Goal: Transaction & Acquisition: Purchase product/service

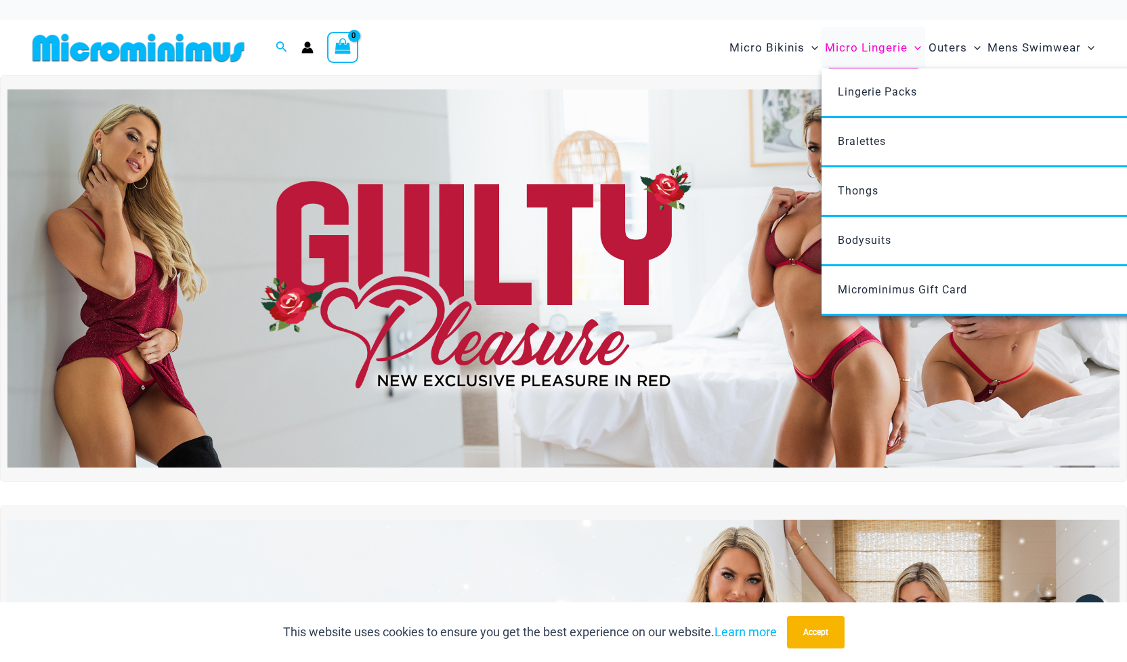
click at [862, 44] on span "Micro Lingerie" at bounding box center [866, 47] width 83 height 35
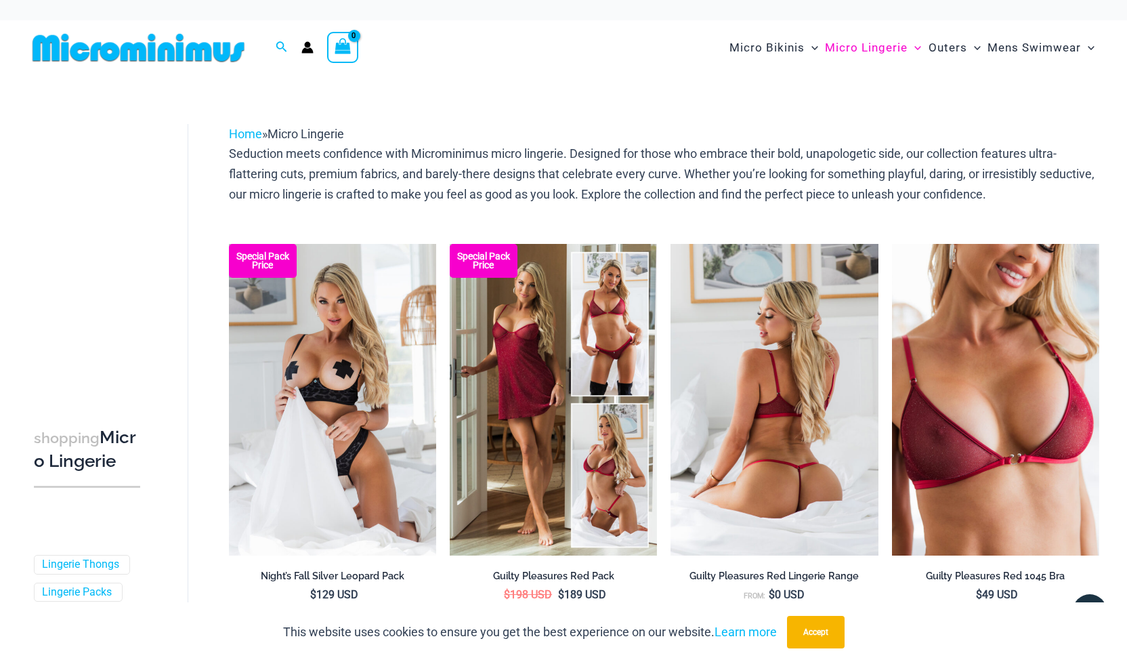
click at [826, 481] on img at bounding box center [774, 400] width 207 height 312
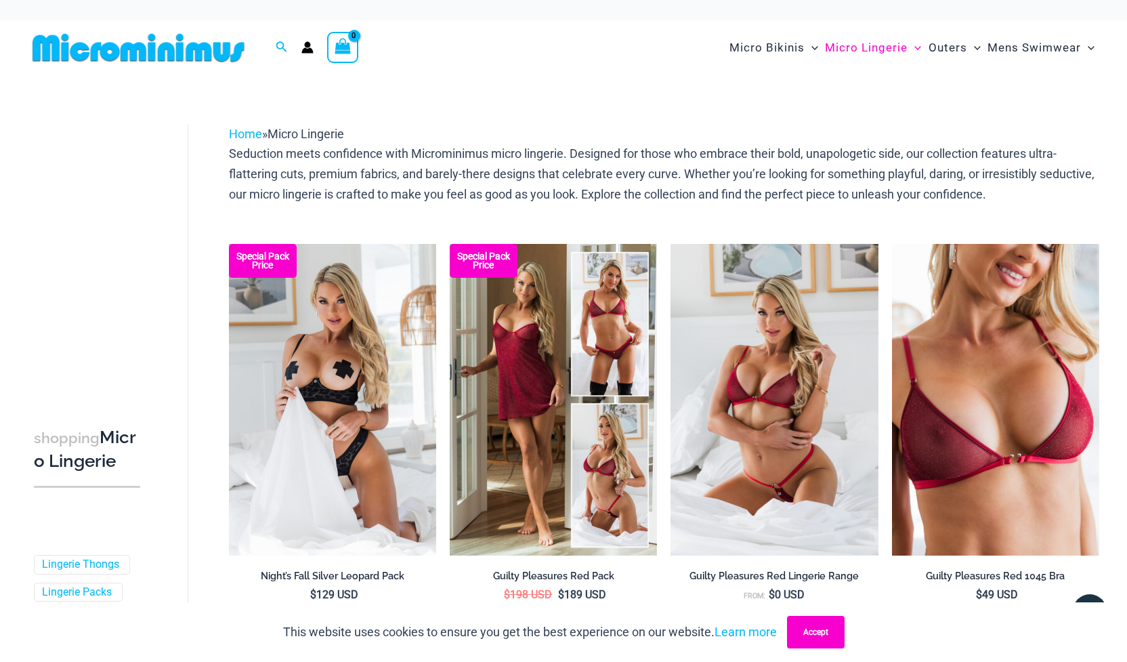
click at [796, 637] on button "Accept" at bounding box center [816, 632] width 58 height 33
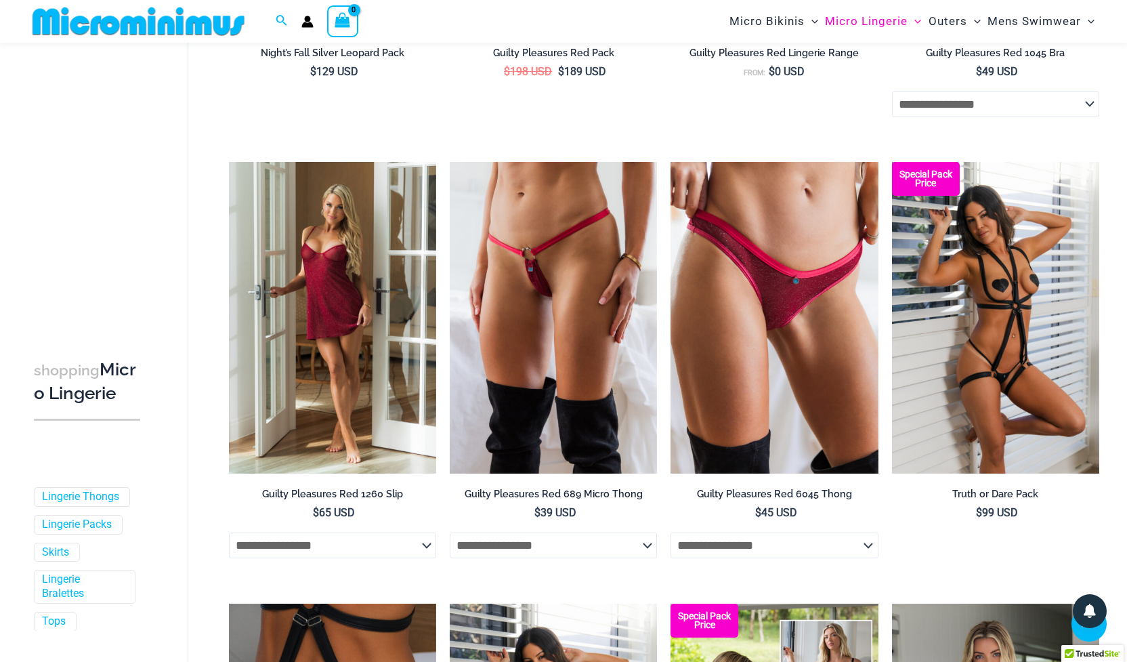
scroll to position [516, 0]
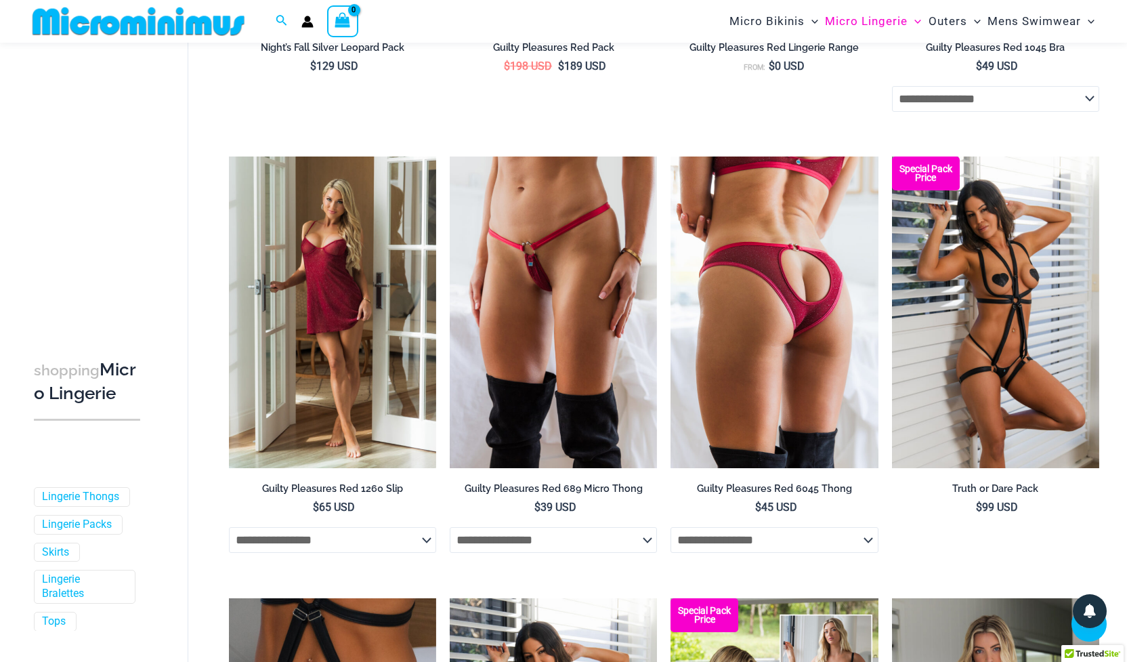
click at [776, 426] on img at bounding box center [774, 312] width 207 height 312
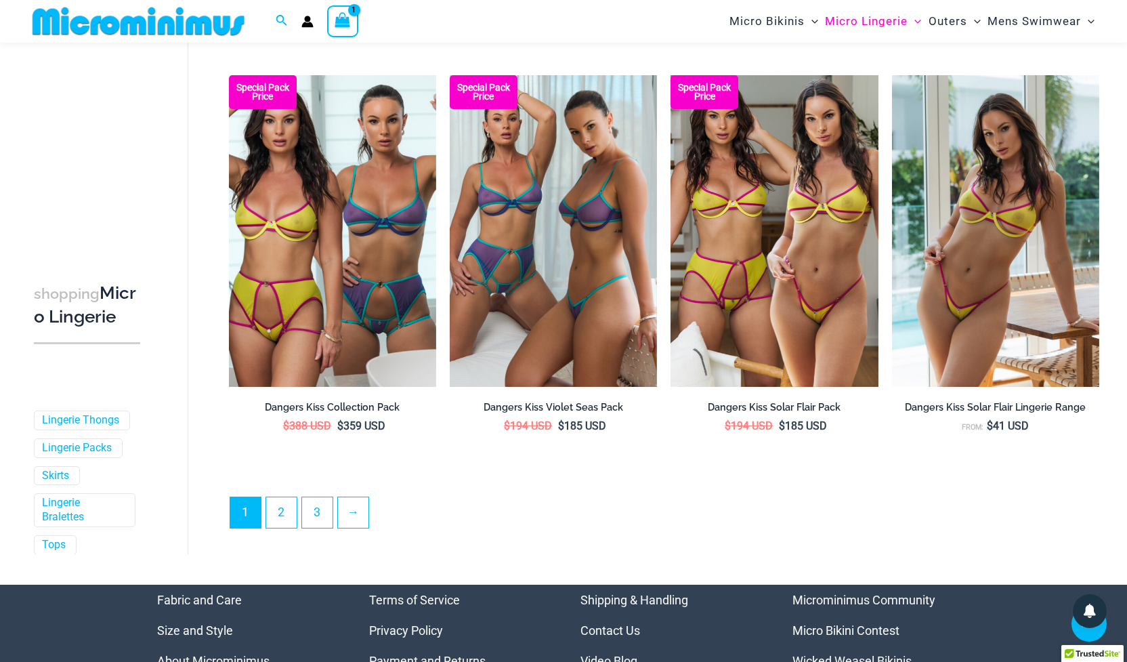
scroll to position [3264, 0]
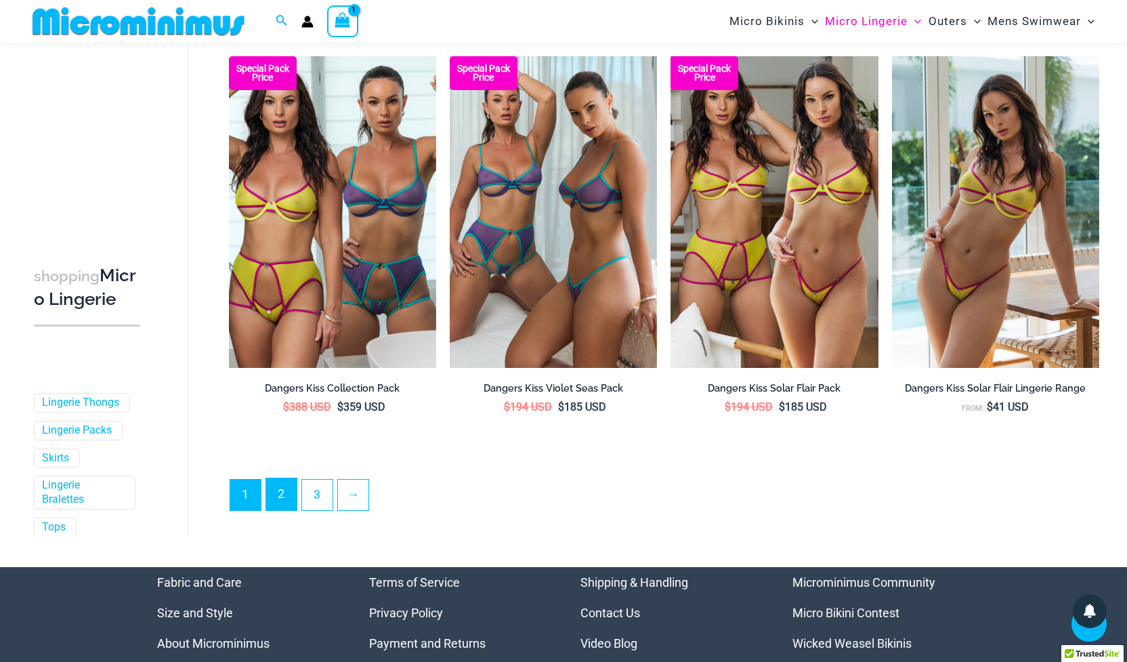
click at [273, 495] on link "2" at bounding box center [281, 494] width 30 height 32
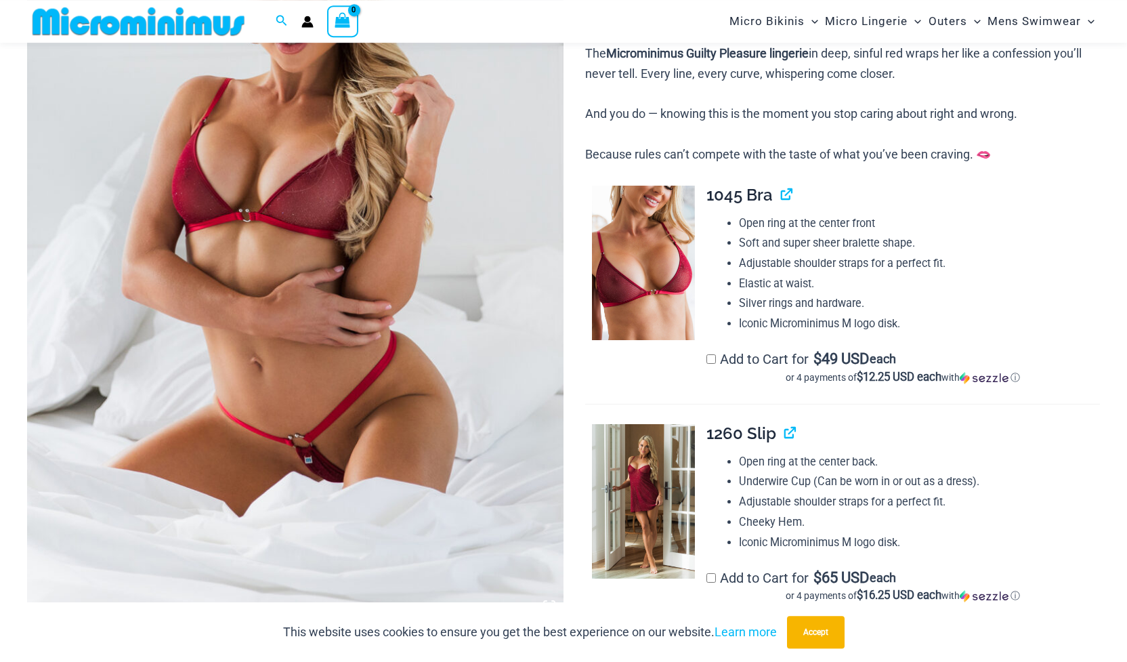
scroll to position [317, 0]
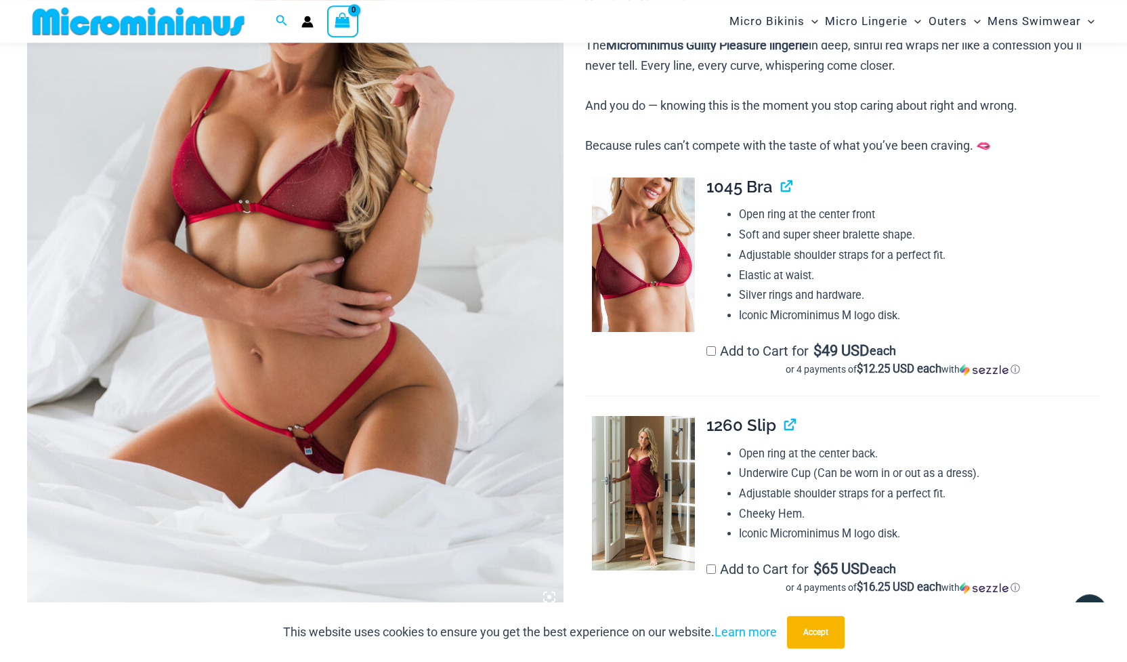
click at [614, 505] on img at bounding box center [643, 493] width 103 height 154
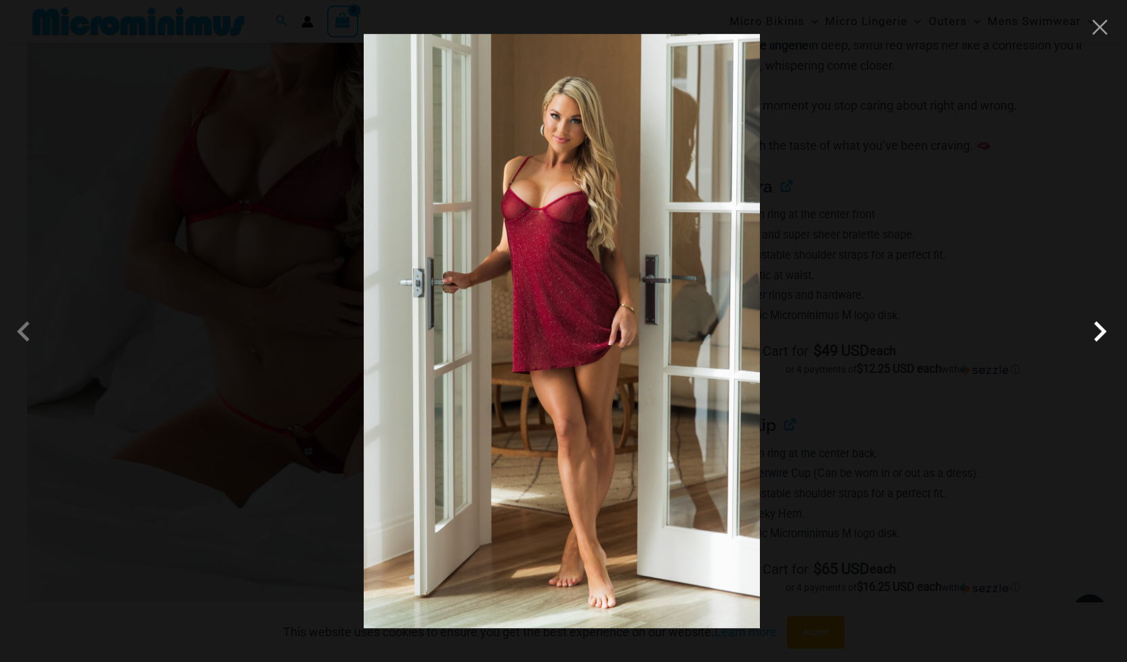
click at [1101, 333] on span at bounding box center [1100, 331] width 41 height 41
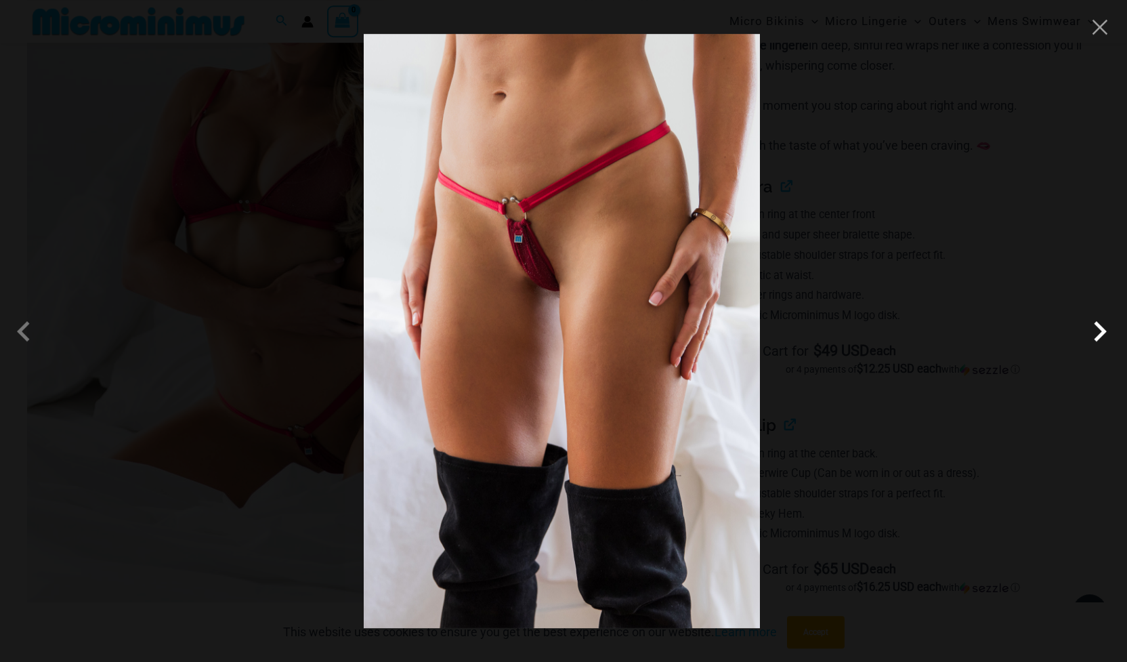
click at [1101, 333] on span at bounding box center [1100, 331] width 41 height 41
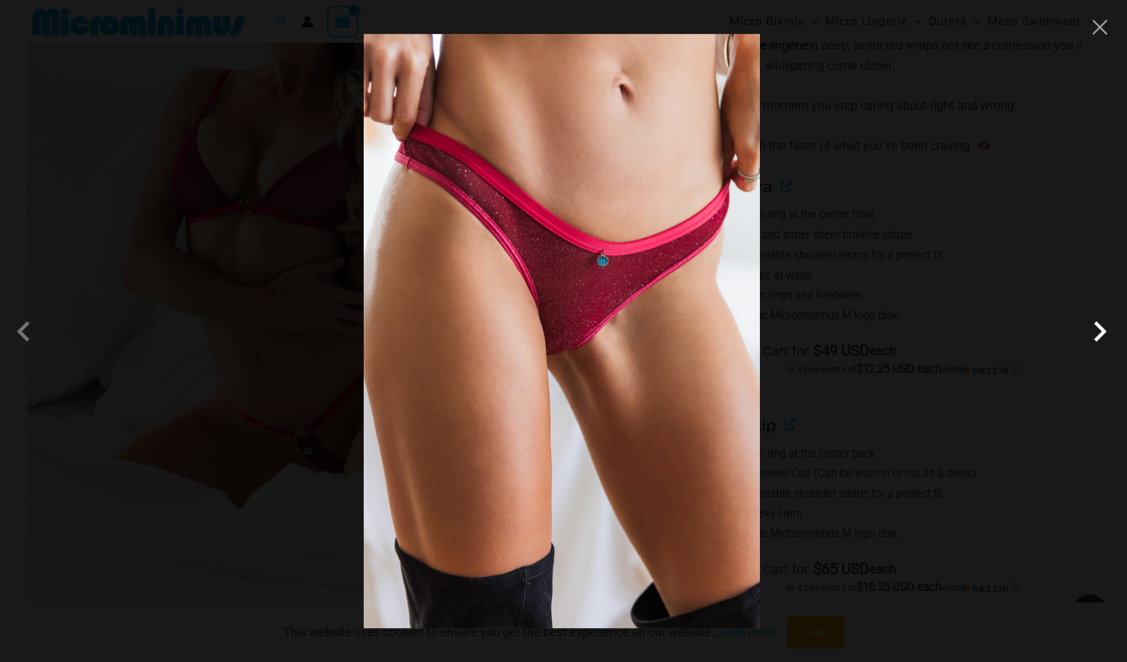
click at [1101, 333] on span at bounding box center [1100, 331] width 41 height 41
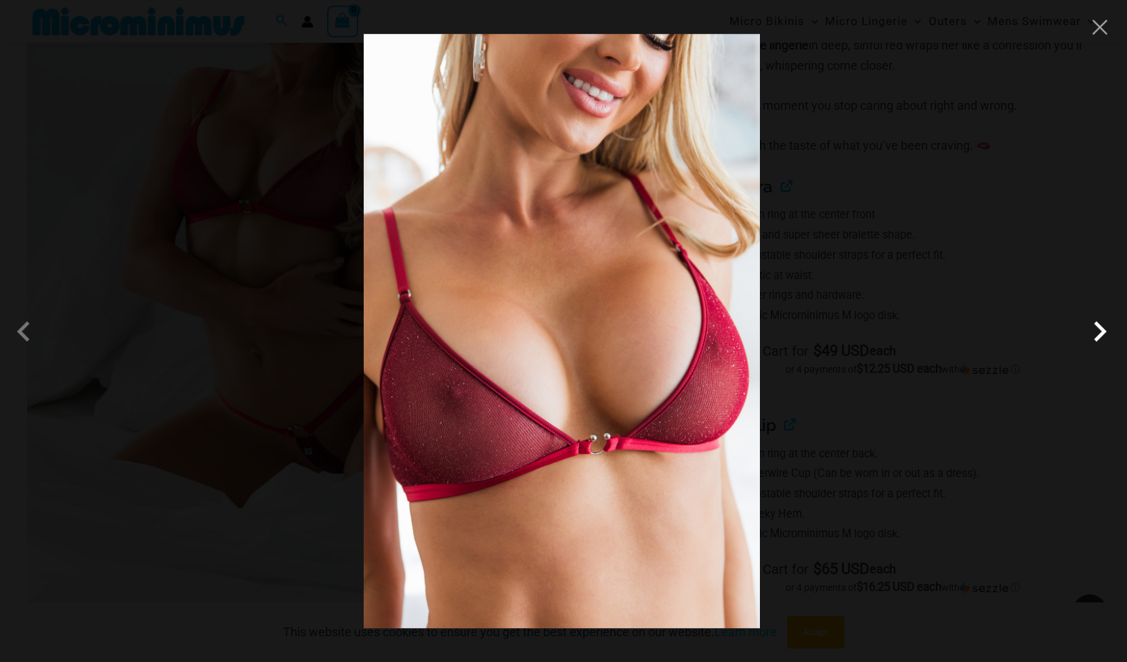
click at [1101, 333] on span at bounding box center [1100, 331] width 41 height 41
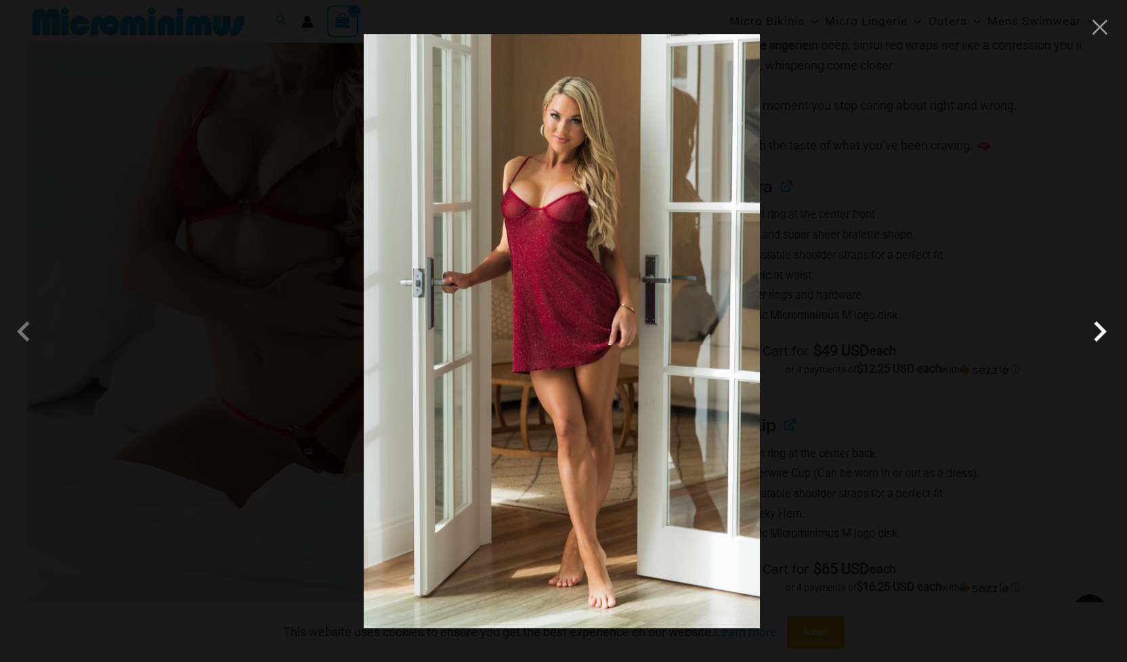
click at [1097, 342] on span at bounding box center [1100, 331] width 41 height 41
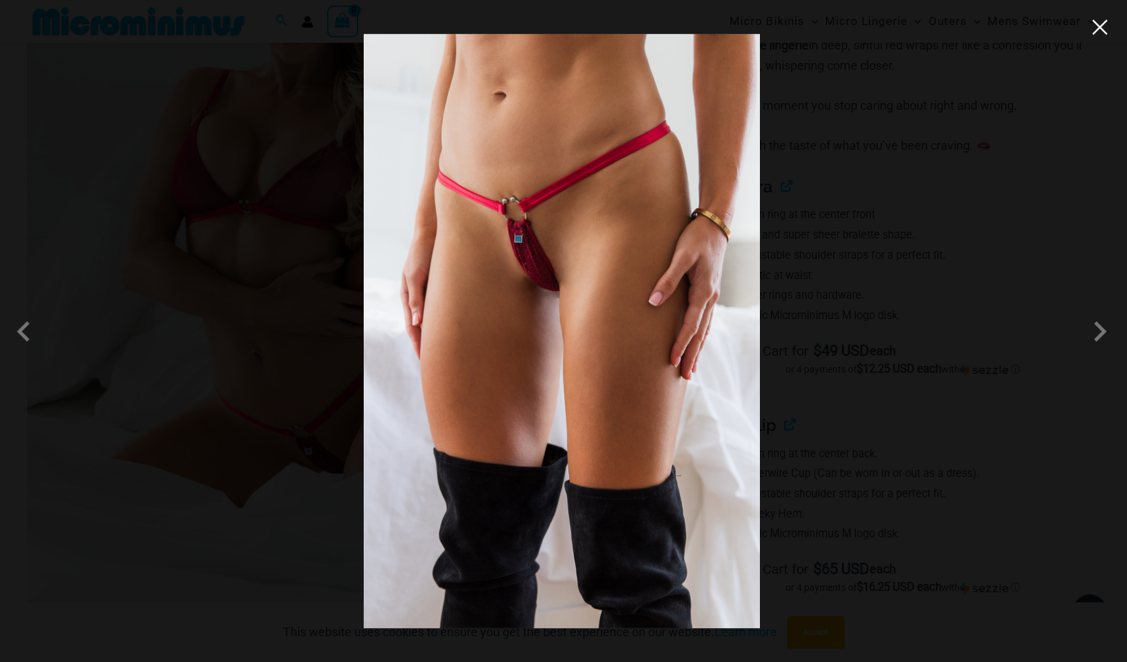
click at [1103, 25] on button "Close" at bounding box center [1100, 27] width 20 height 20
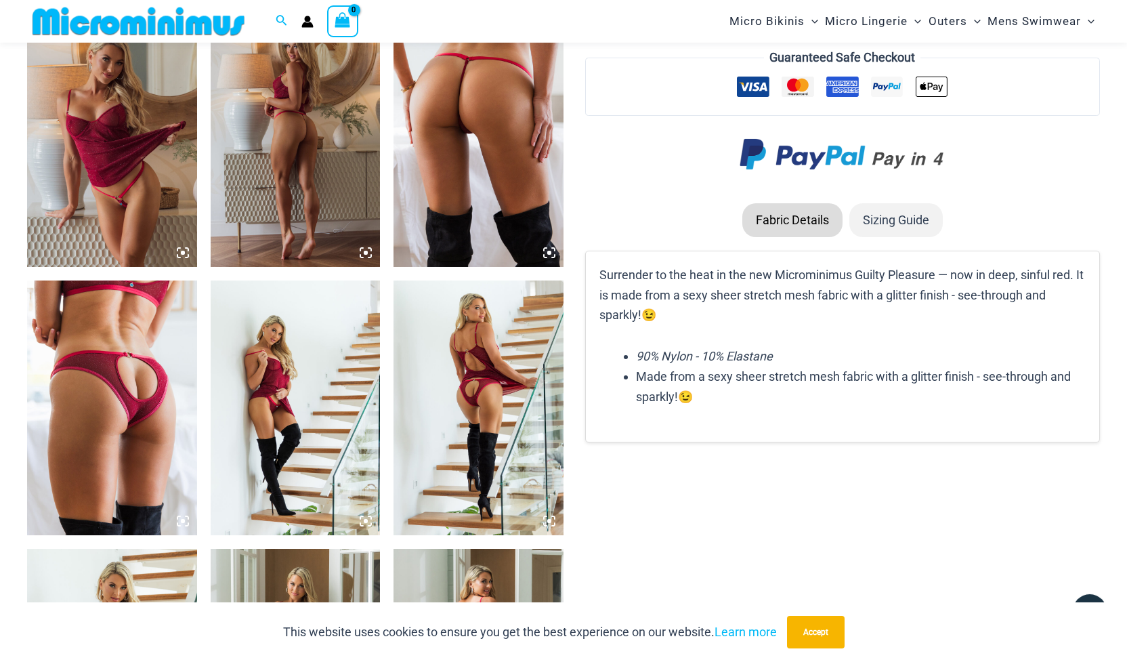
scroll to position [1504, 0]
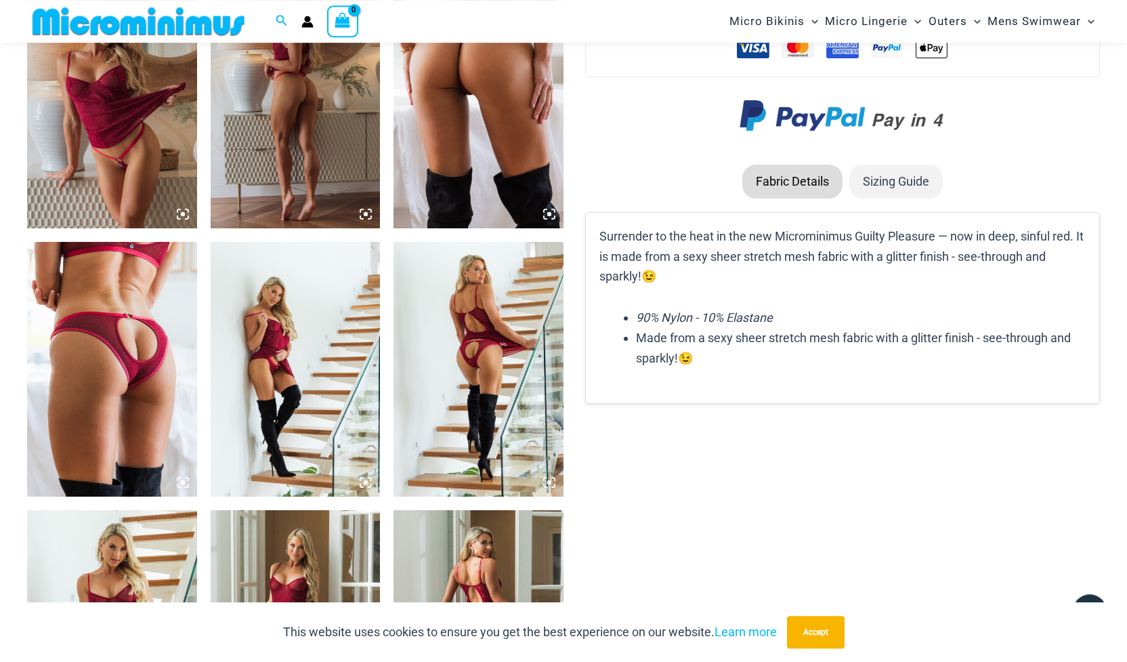
click at [62, 385] on img at bounding box center [112, 369] width 170 height 255
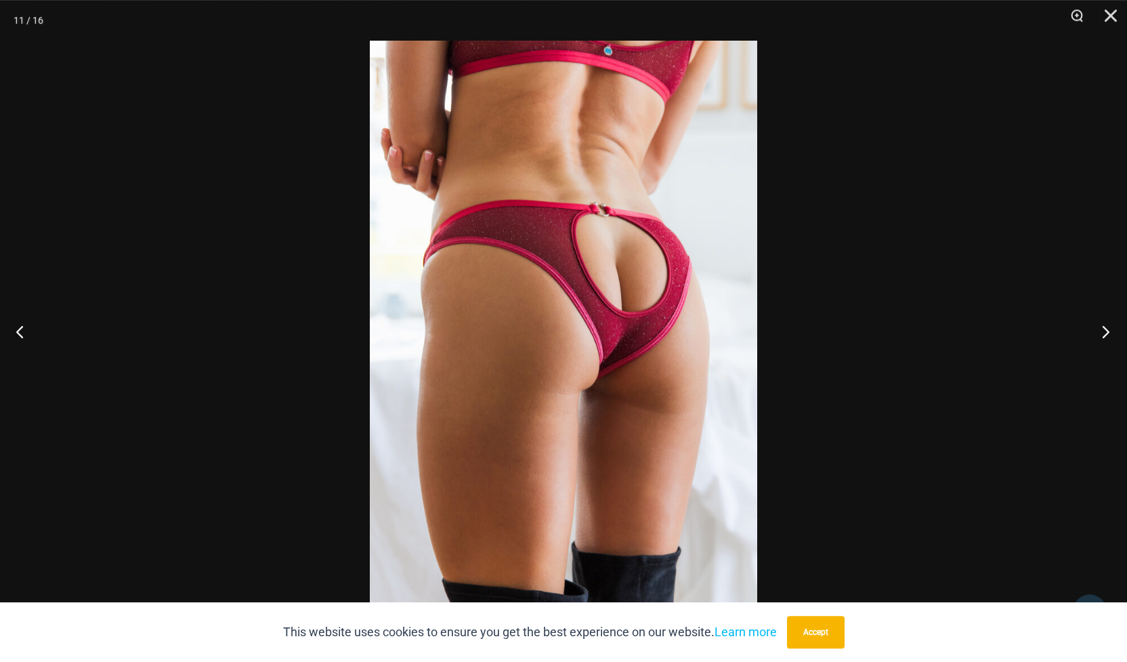
click at [1102, 331] on button "Next" at bounding box center [1101, 331] width 51 height 68
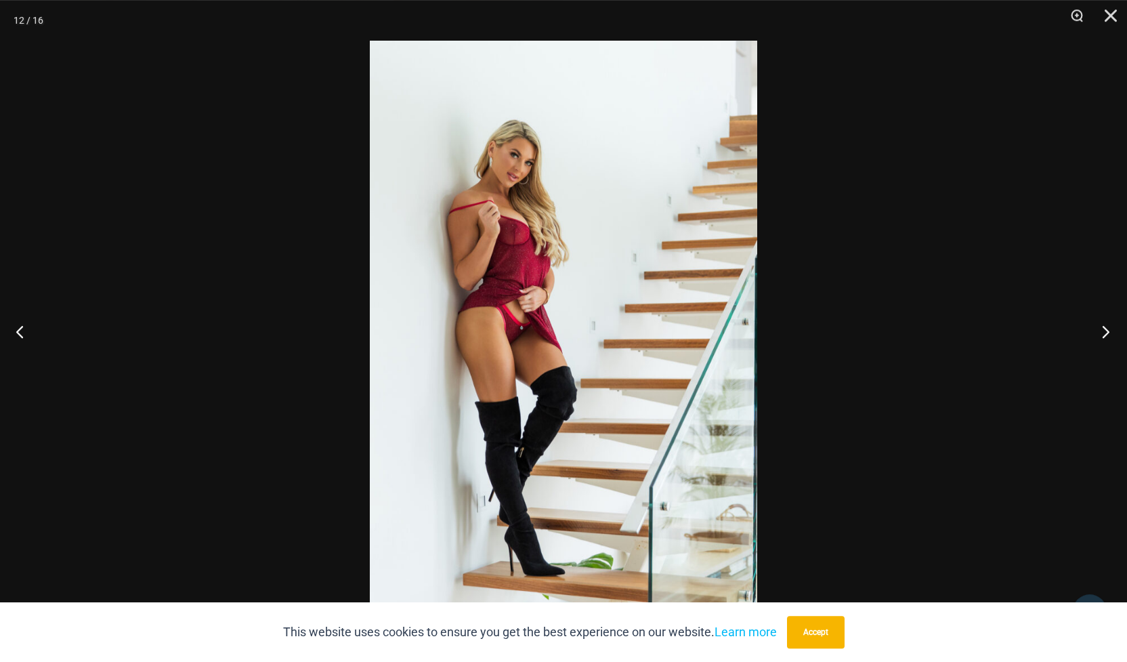
click at [1102, 331] on button "Next" at bounding box center [1101, 331] width 51 height 68
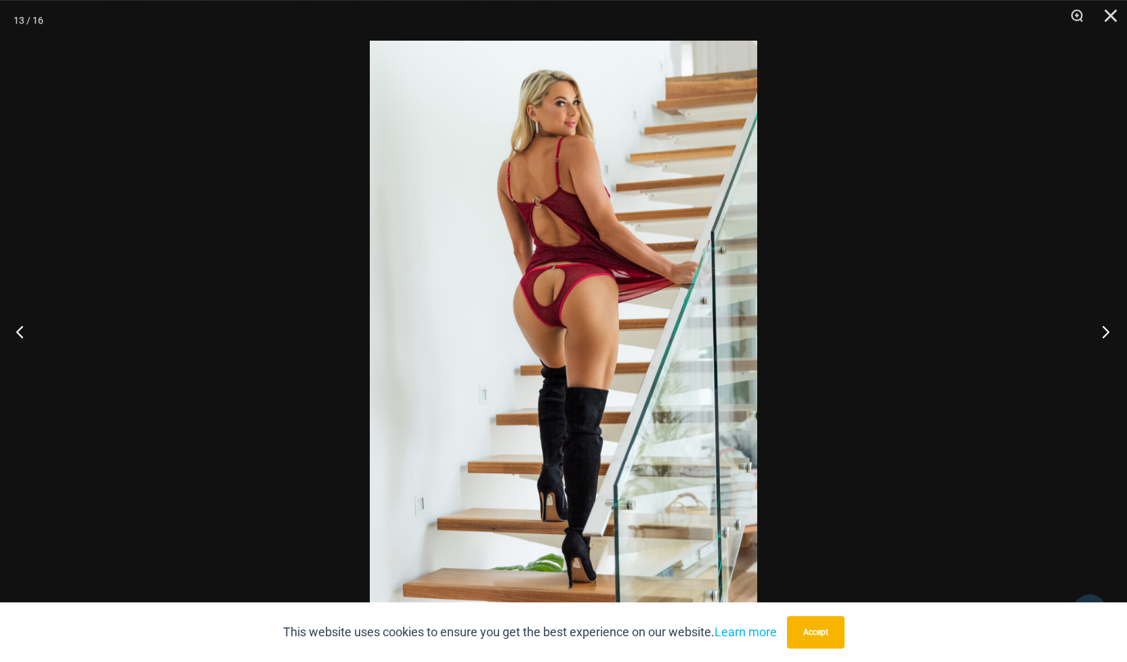
click at [1102, 331] on button "Next" at bounding box center [1101, 331] width 51 height 68
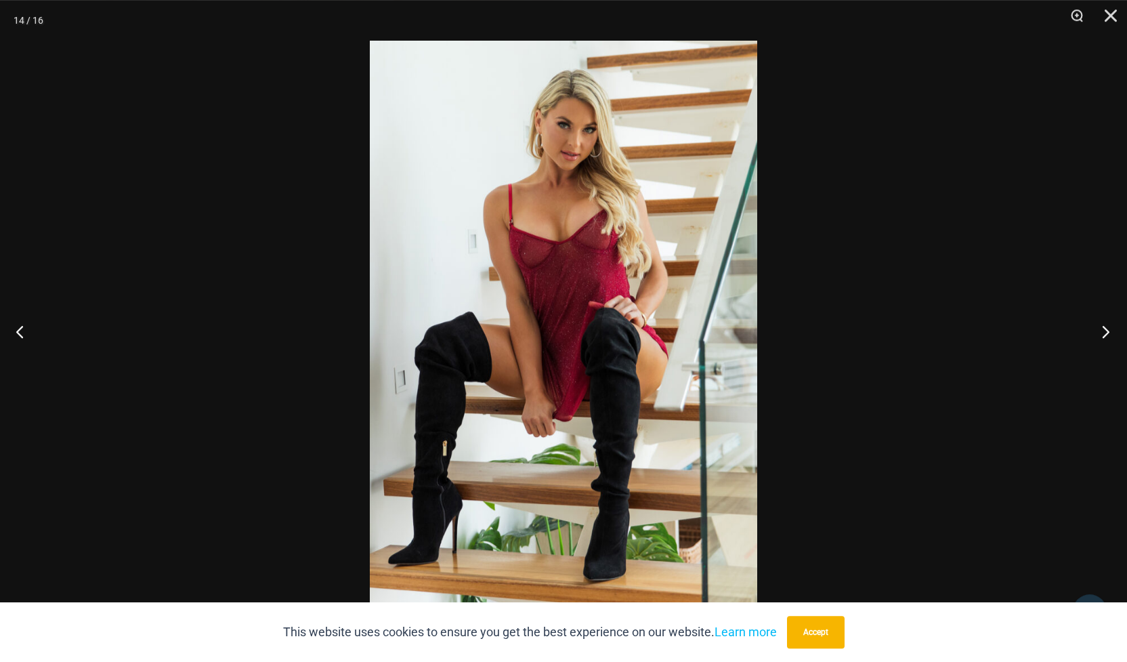
click at [1102, 331] on button "Next" at bounding box center [1101, 331] width 51 height 68
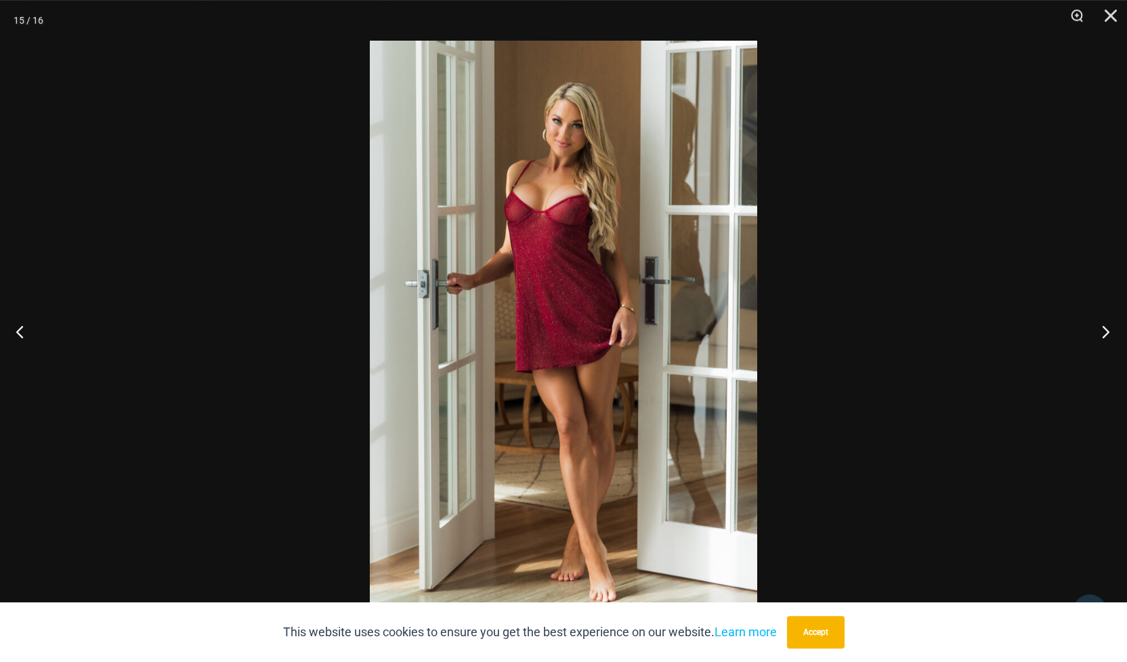
click at [1102, 331] on button "Next" at bounding box center [1101, 331] width 51 height 68
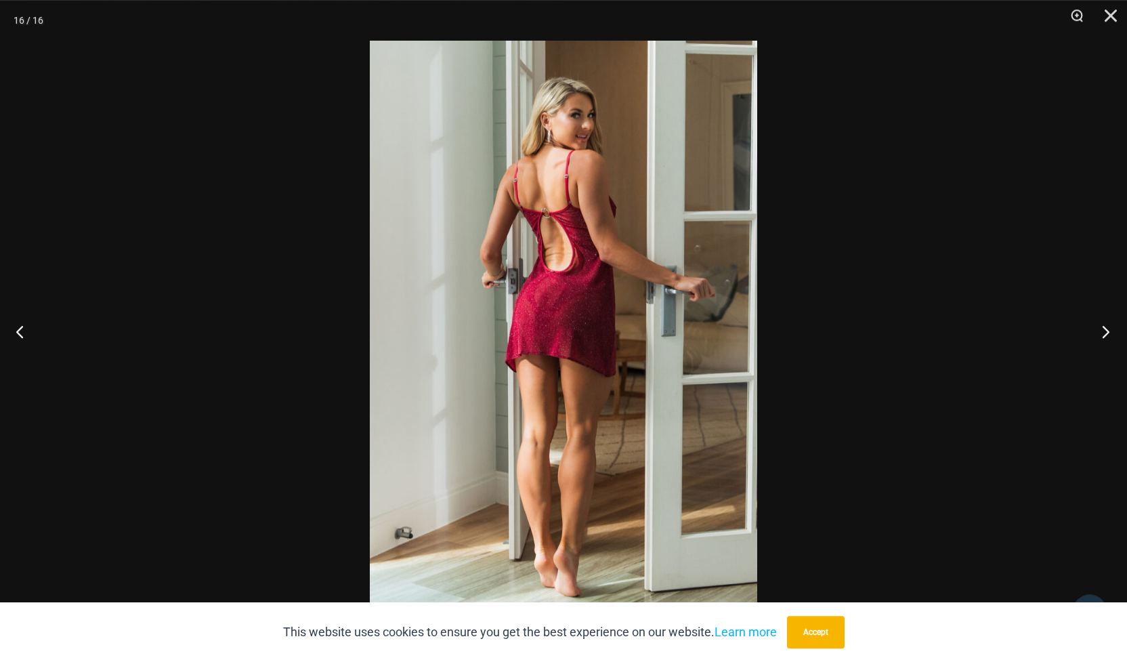
click at [1102, 331] on button "Next" at bounding box center [1101, 331] width 51 height 68
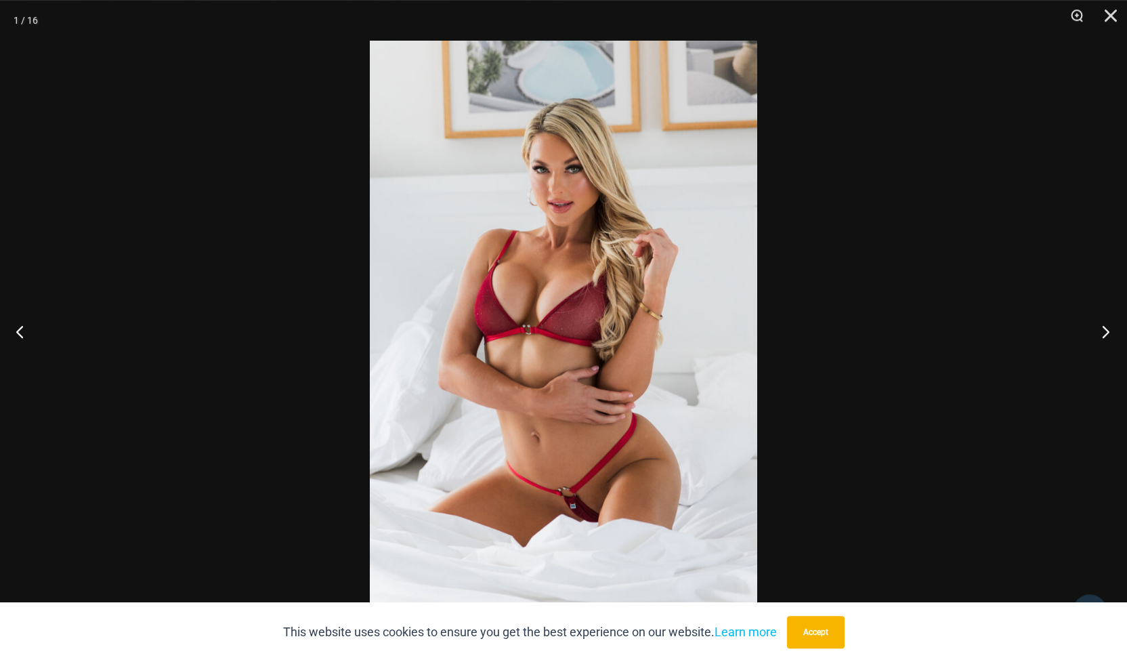
click at [1102, 331] on button "Next" at bounding box center [1101, 331] width 51 height 68
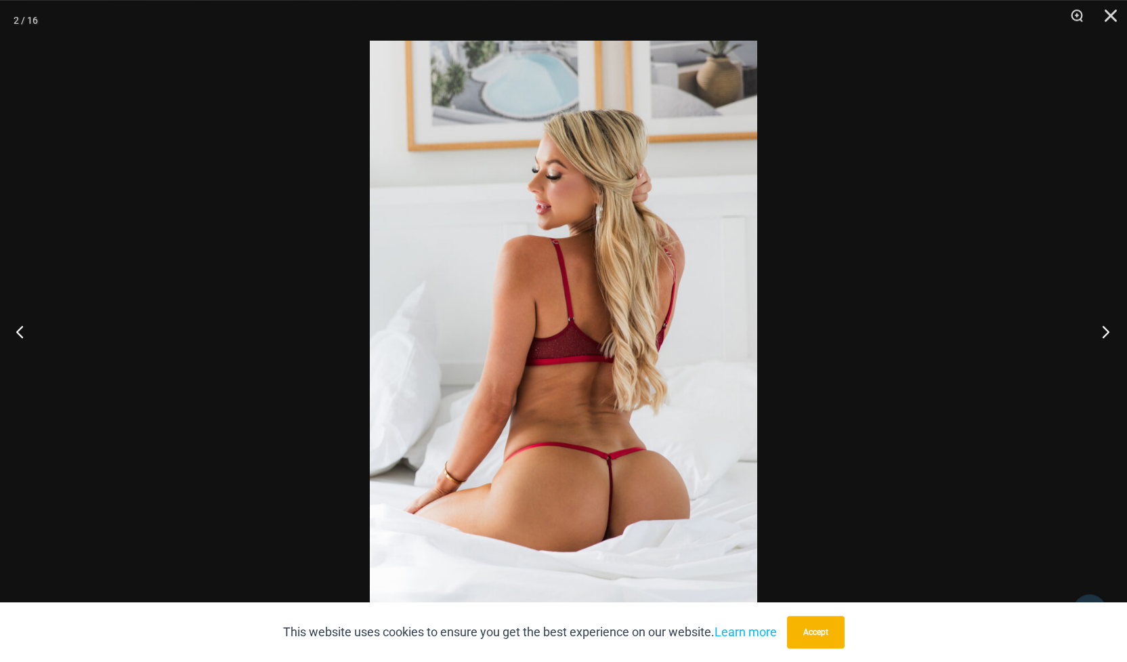
click at [1102, 331] on button "Next" at bounding box center [1101, 331] width 51 height 68
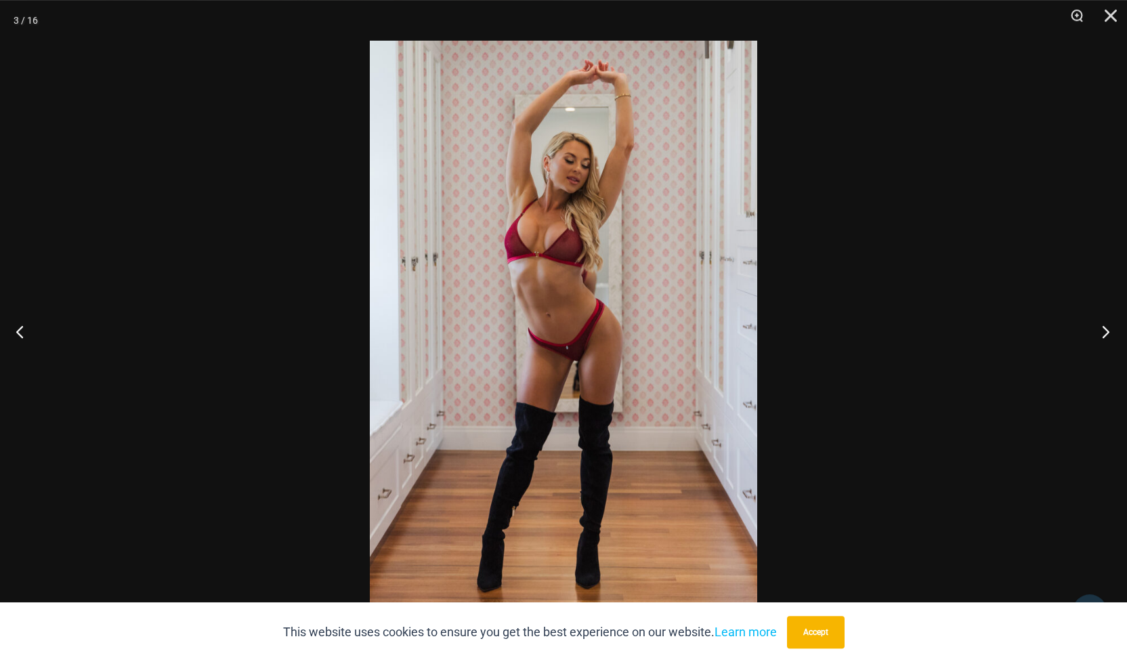
click at [1102, 331] on button "Next" at bounding box center [1101, 331] width 51 height 68
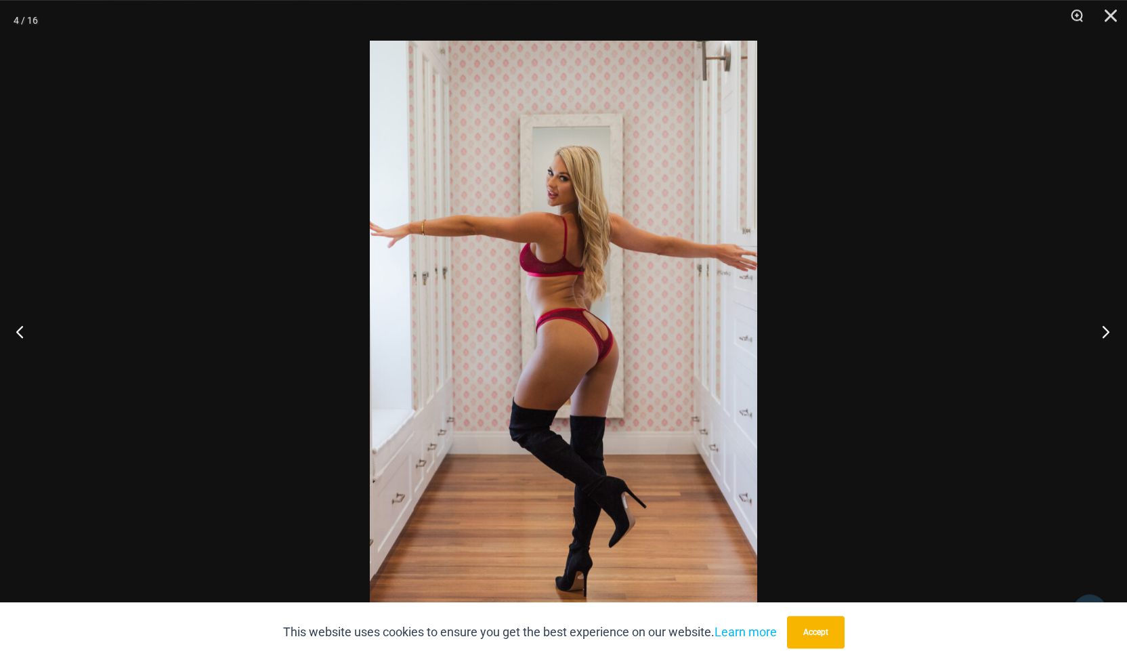
click at [1102, 331] on button "Next" at bounding box center [1101, 331] width 51 height 68
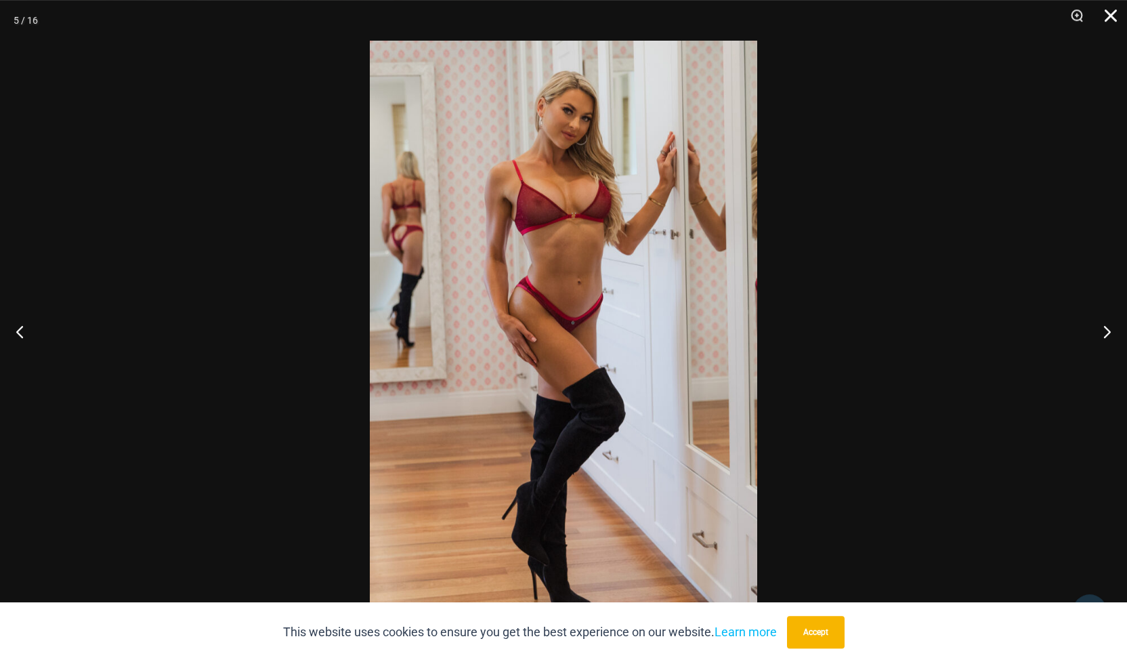
click at [1112, 20] on button "Close" at bounding box center [1106, 20] width 34 height 41
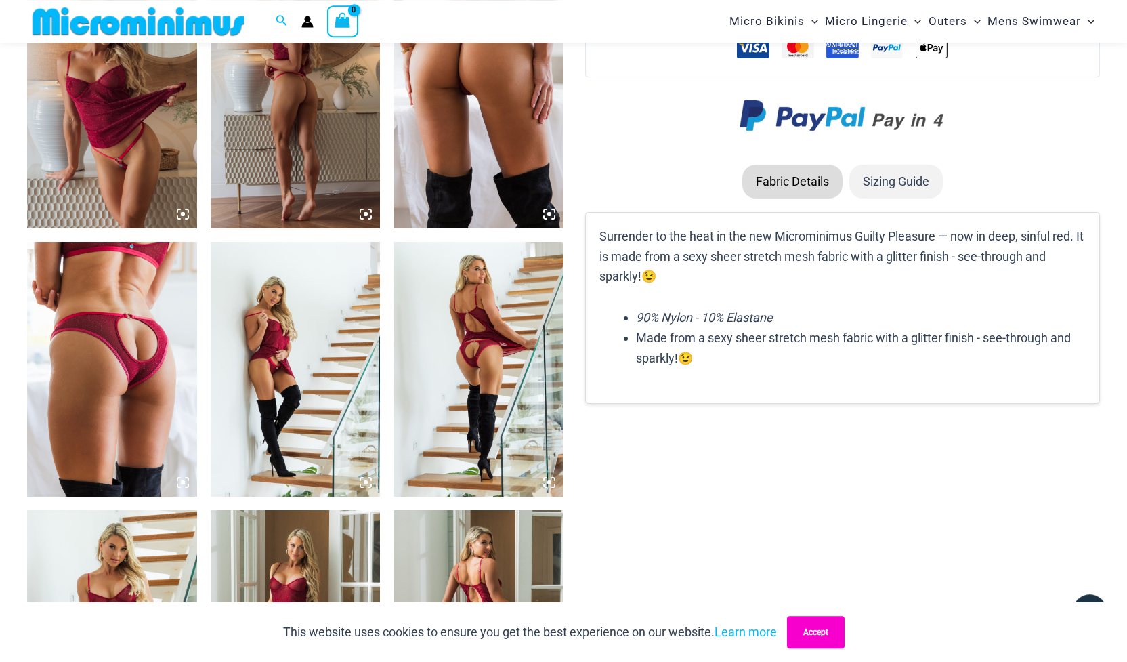
click at [821, 620] on button "Accept" at bounding box center [816, 632] width 58 height 33
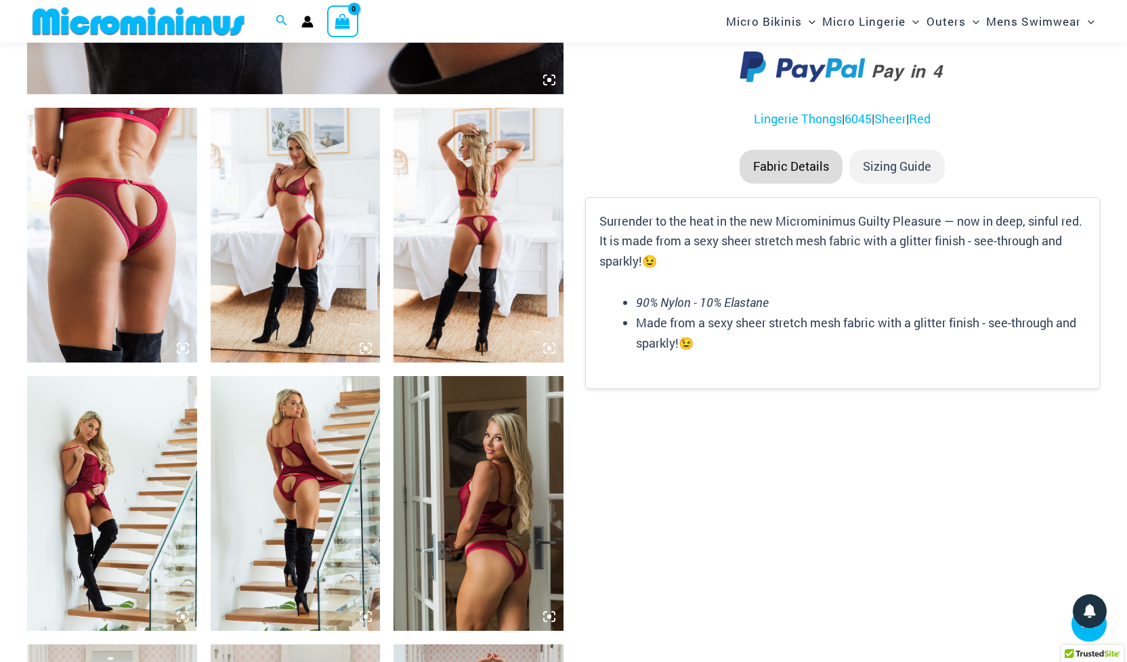
scroll to position [811, 0]
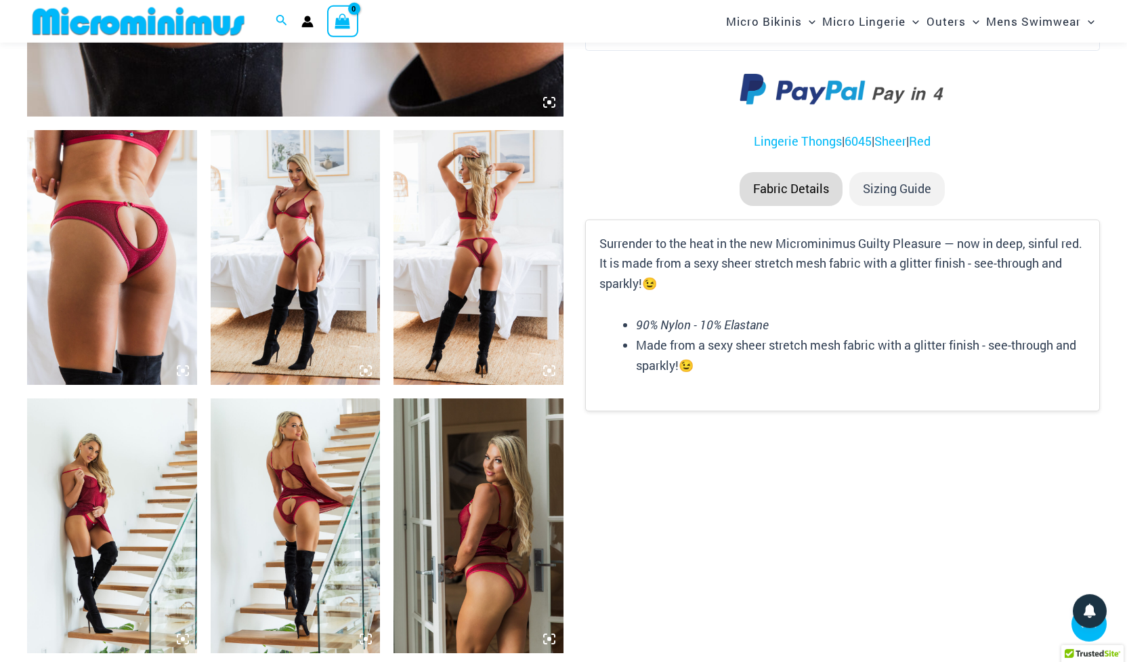
click at [880, 188] on li "Sizing Guide" at bounding box center [897, 189] width 96 height 34
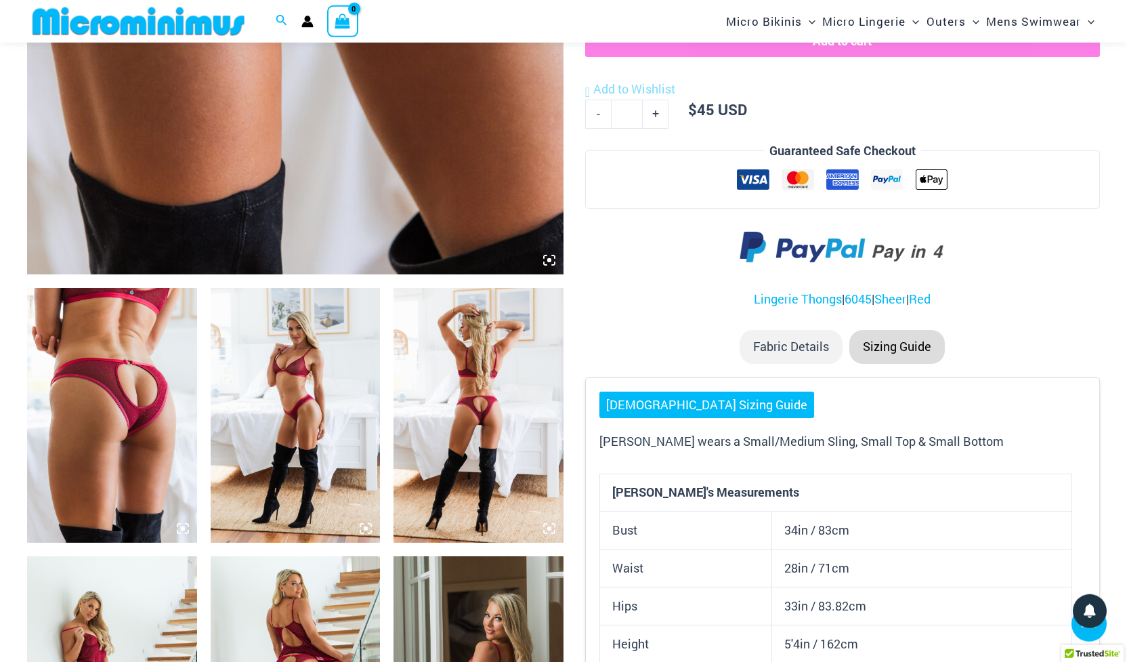
scroll to position [657, 0]
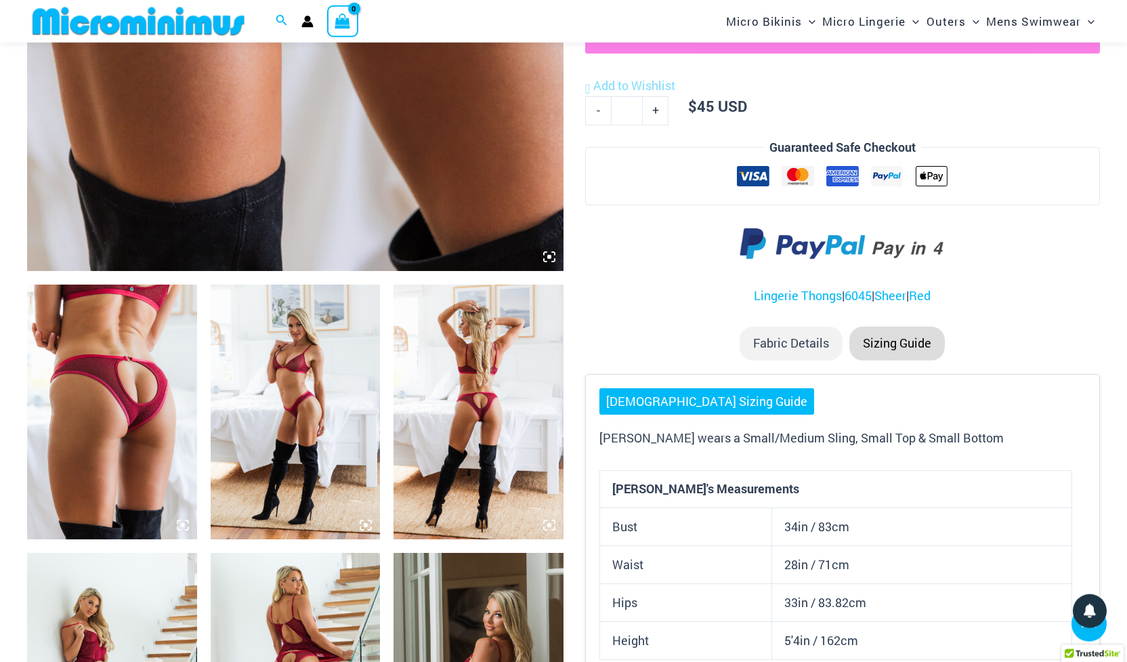
click at [658, 318] on div "Home > Shop > Guilty Pleasures Home / Micro Lingerie / Guilty Pleasures Red 604…" at bounding box center [842, 106] width 515 height 1281
click at [999, 299] on p "Lingerie Thongs | 6045 | Sheer | Red" at bounding box center [842, 296] width 515 height 20
click at [885, 351] on li "Sizing Guide" at bounding box center [897, 343] width 96 height 34
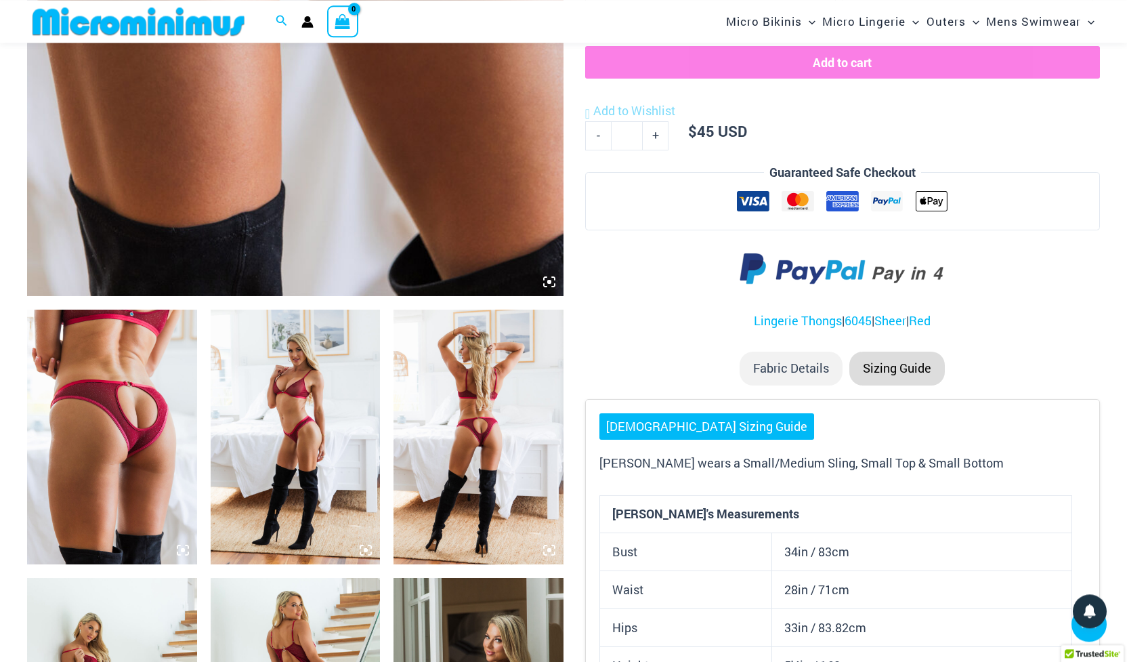
scroll to position [643, 0]
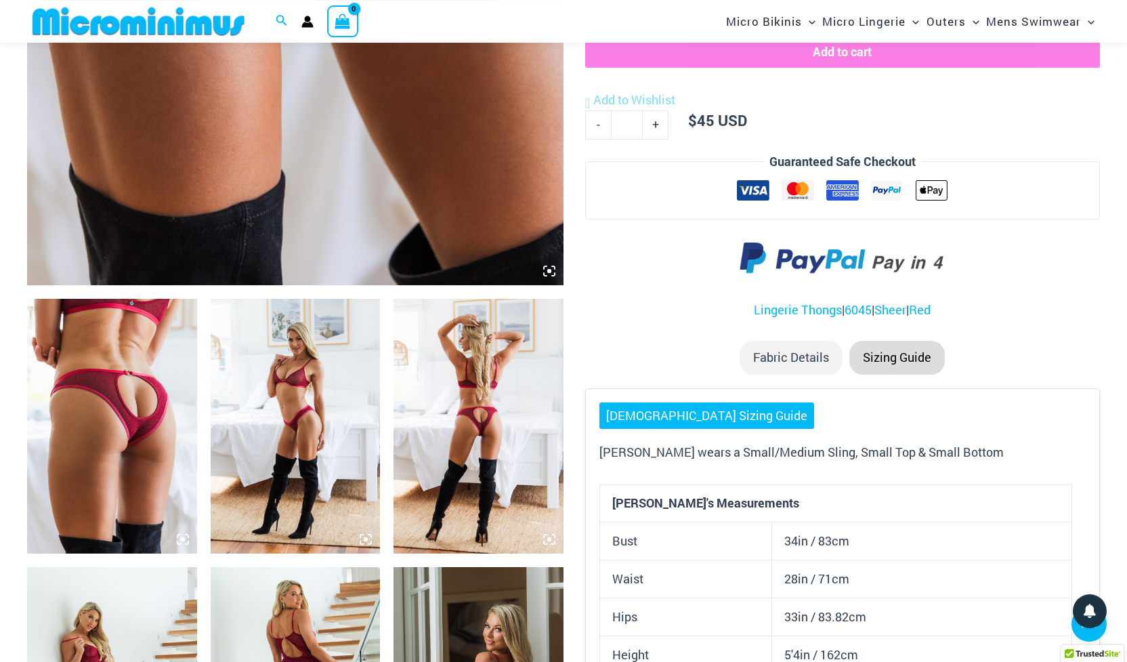
click at [895, 346] on li "Sizing Guide" at bounding box center [897, 358] width 96 height 34
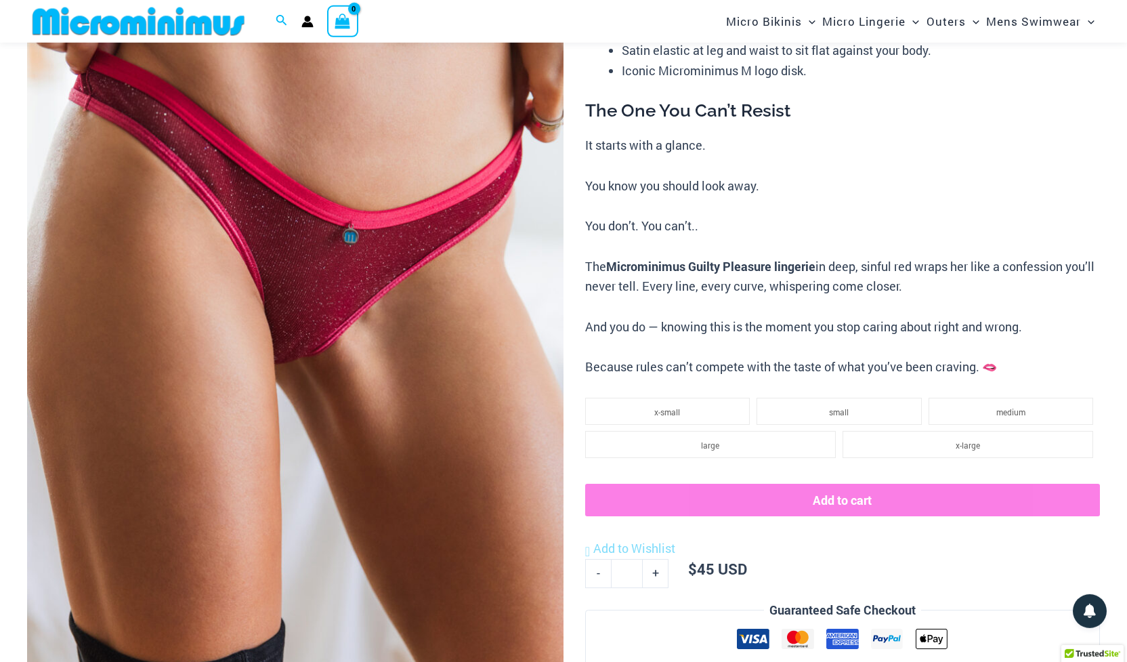
scroll to position [202, 0]
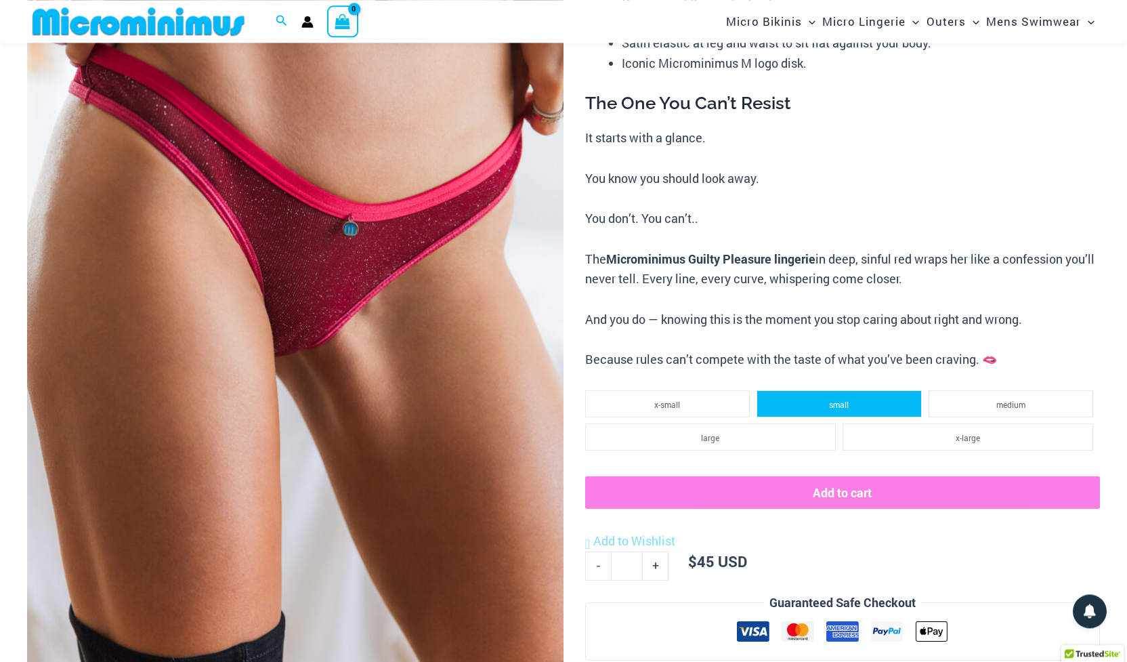
click at [805, 402] on li "small" at bounding box center [839, 403] width 165 height 27
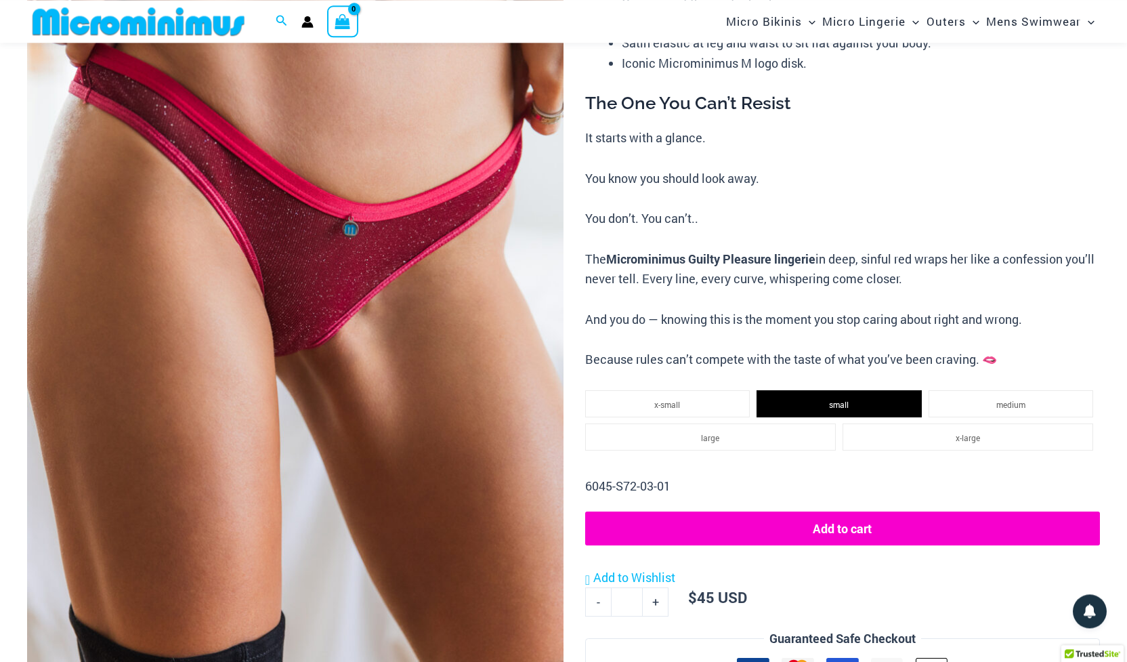
click at [782, 534] on button "Add to cart" at bounding box center [842, 528] width 515 height 34
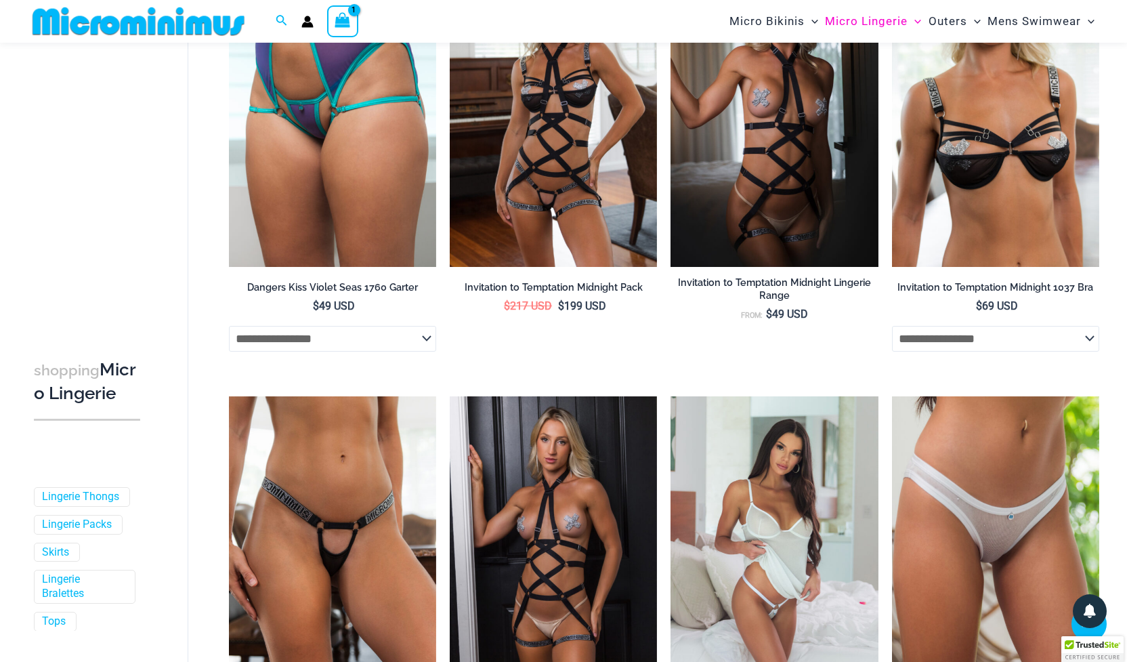
scroll to position [1221, 0]
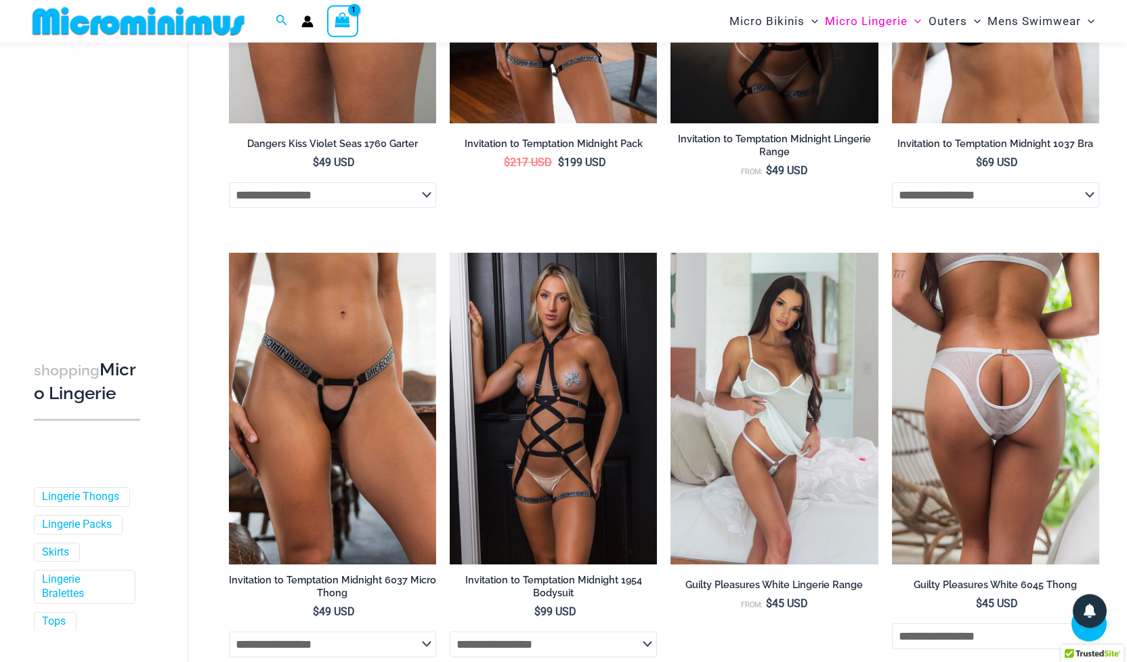
click at [1051, 542] on img at bounding box center [995, 409] width 207 height 312
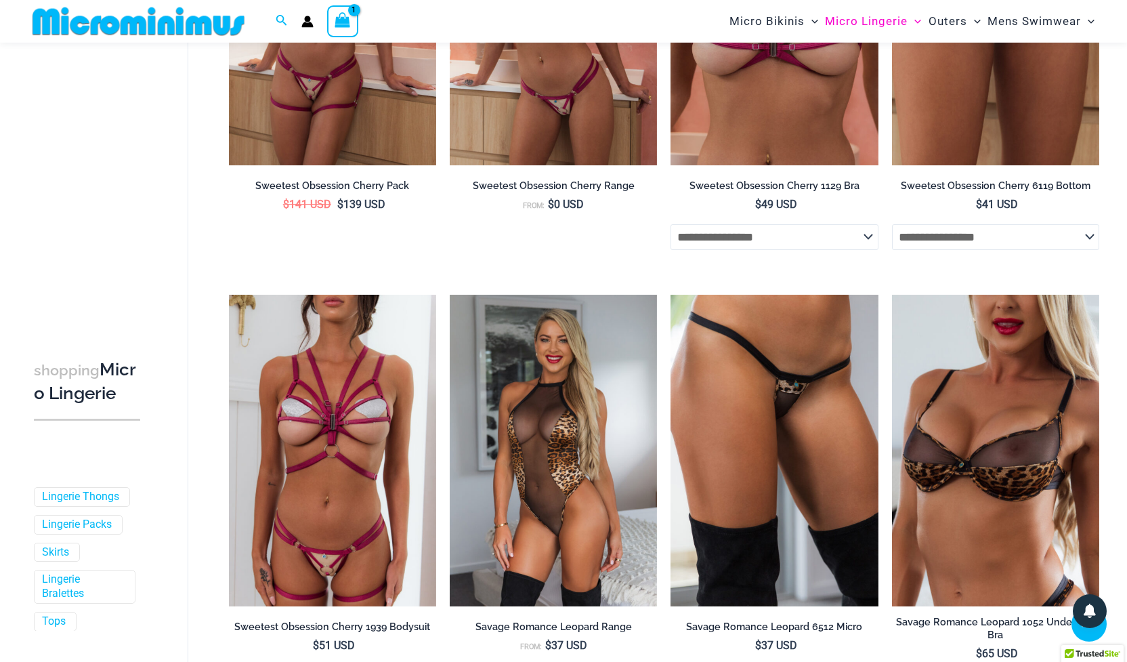
scroll to position [3025, 0]
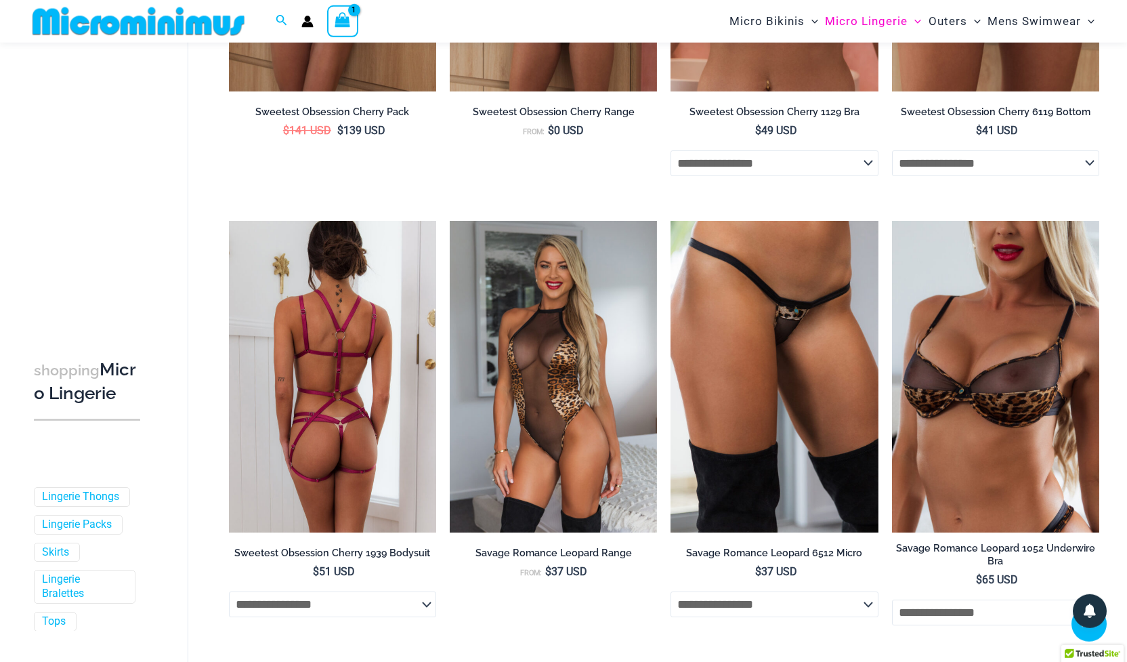
click at [354, 435] on img at bounding box center [332, 377] width 207 height 312
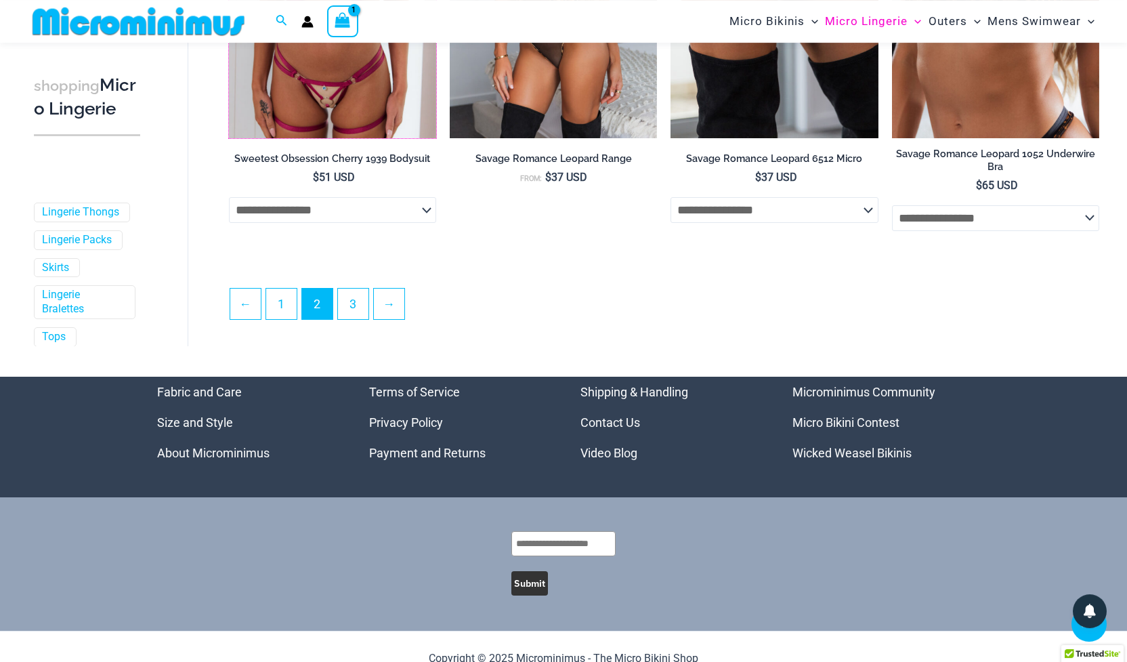
scroll to position [3427, 0]
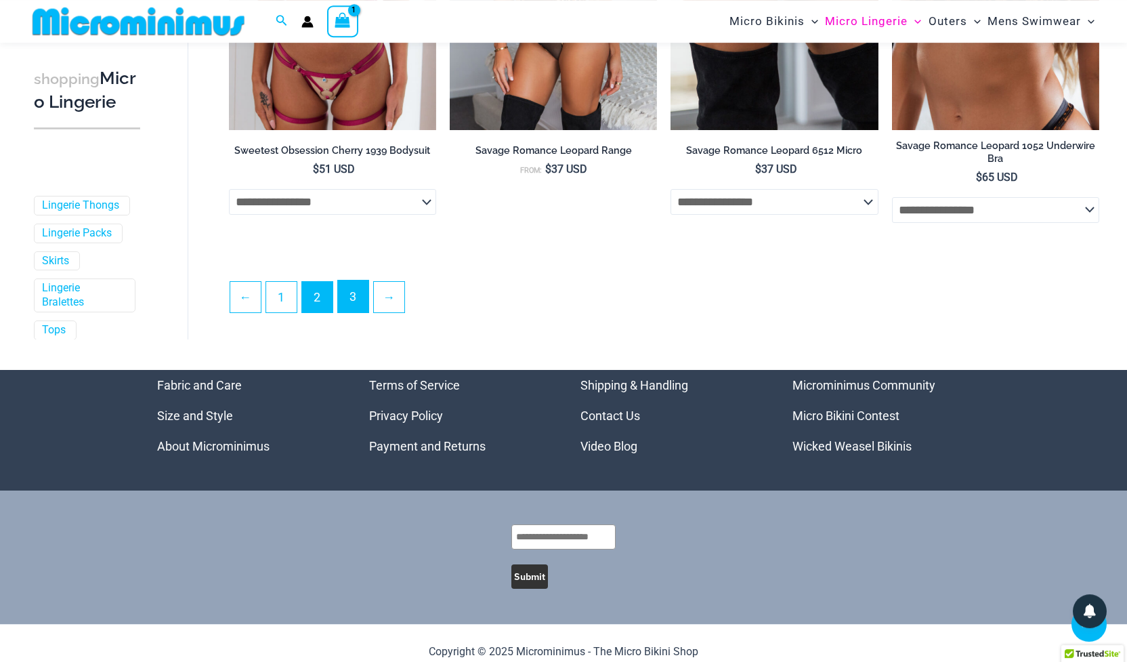
click at [349, 300] on link "3" at bounding box center [353, 296] width 30 height 32
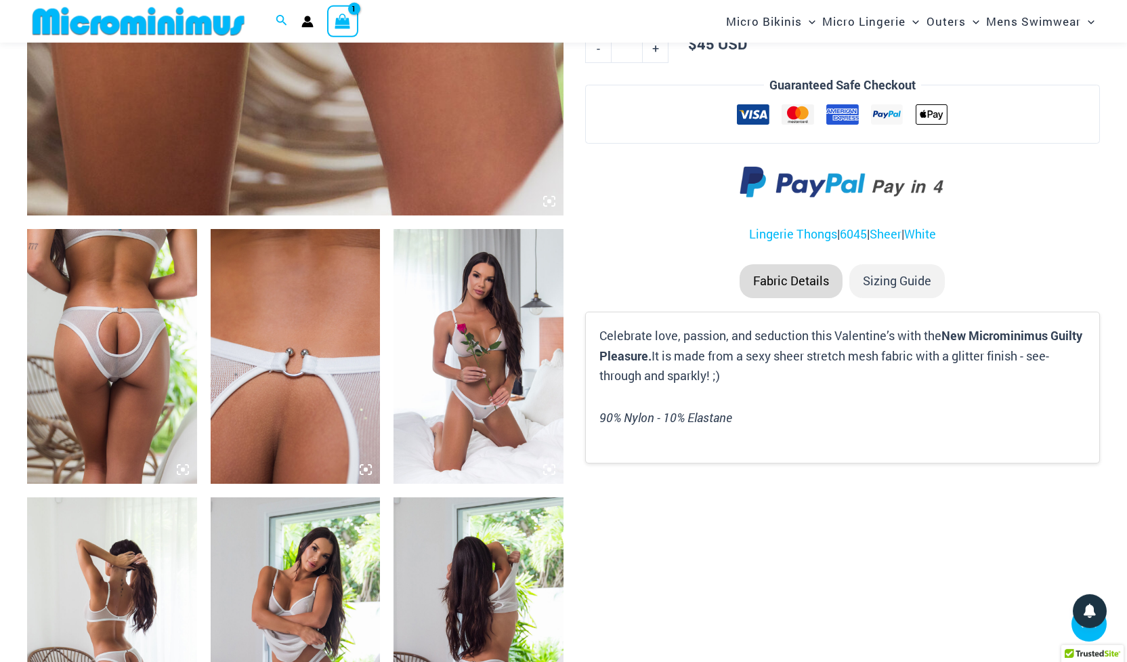
scroll to position [734, 0]
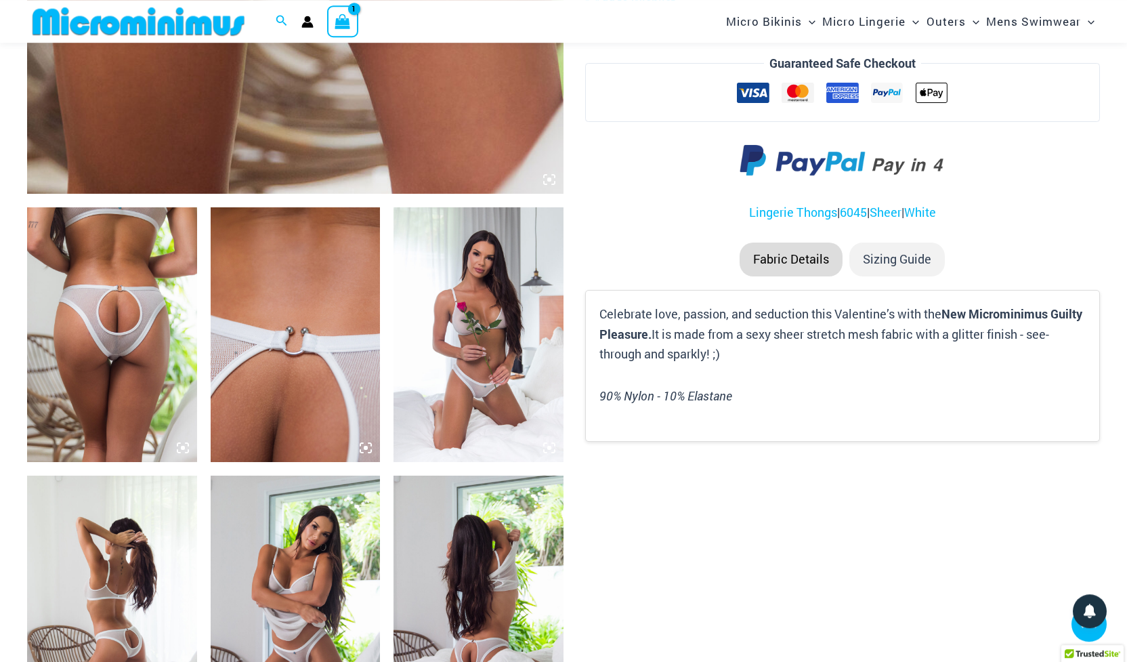
click at [129, 352] on img at bounding box center [112, 334] width 170 height 255
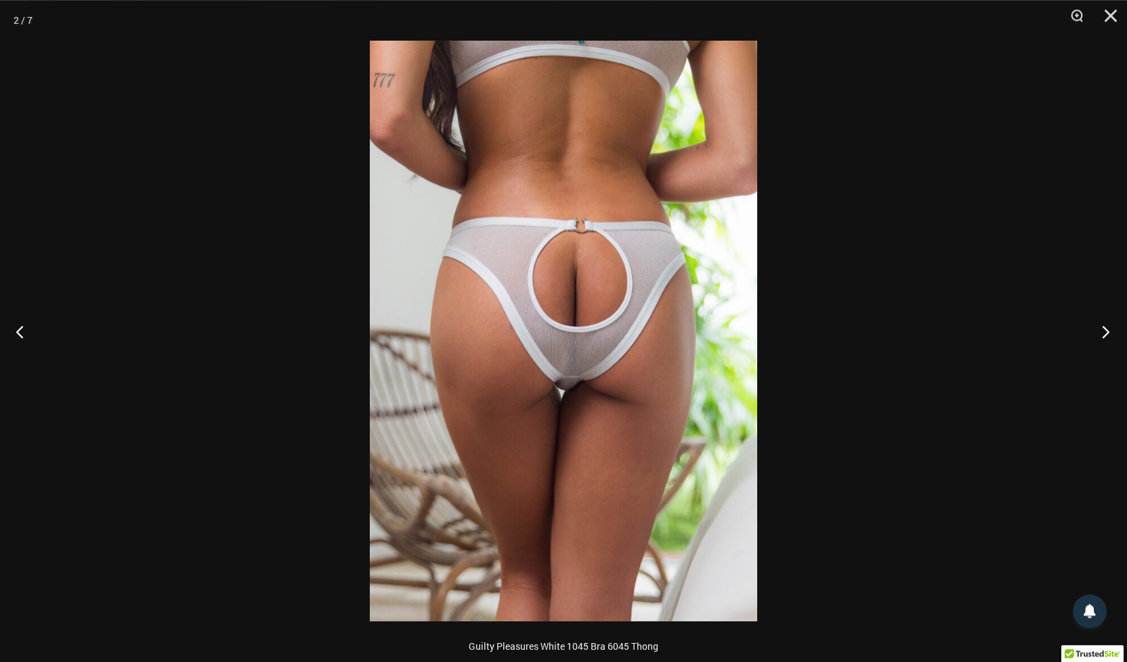
click at [1099, 329] on button "Next" at bounding box center [1101, 331] width 51 height 68
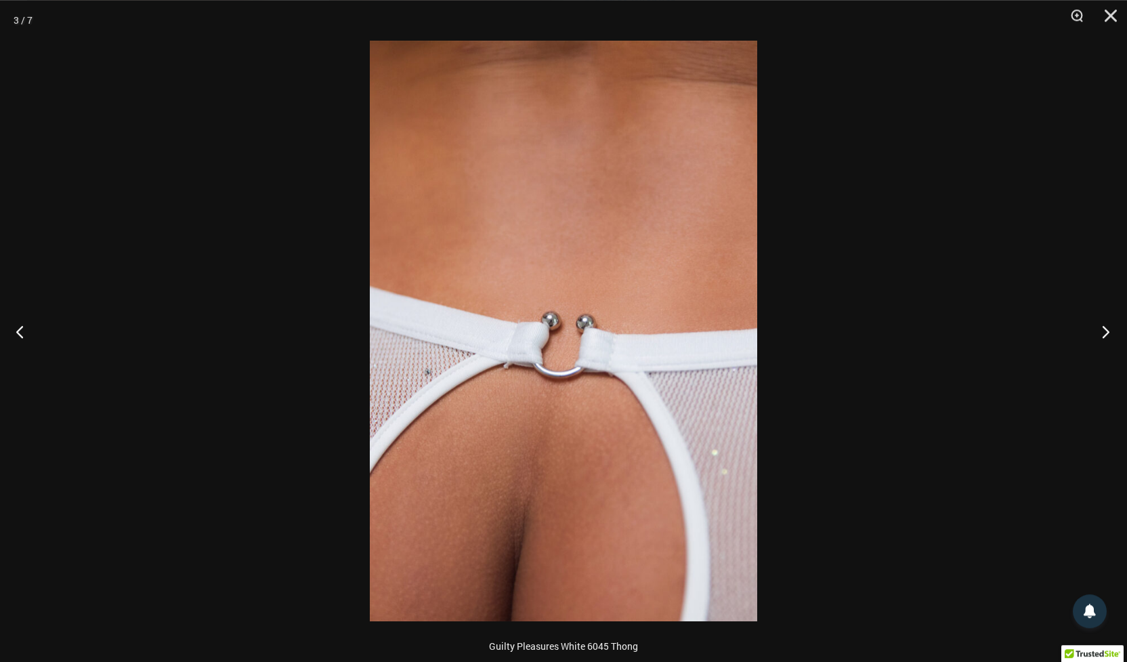
click at [1099, 329] on button "Next" at bounding box center [1101, 331] width 51 height 68
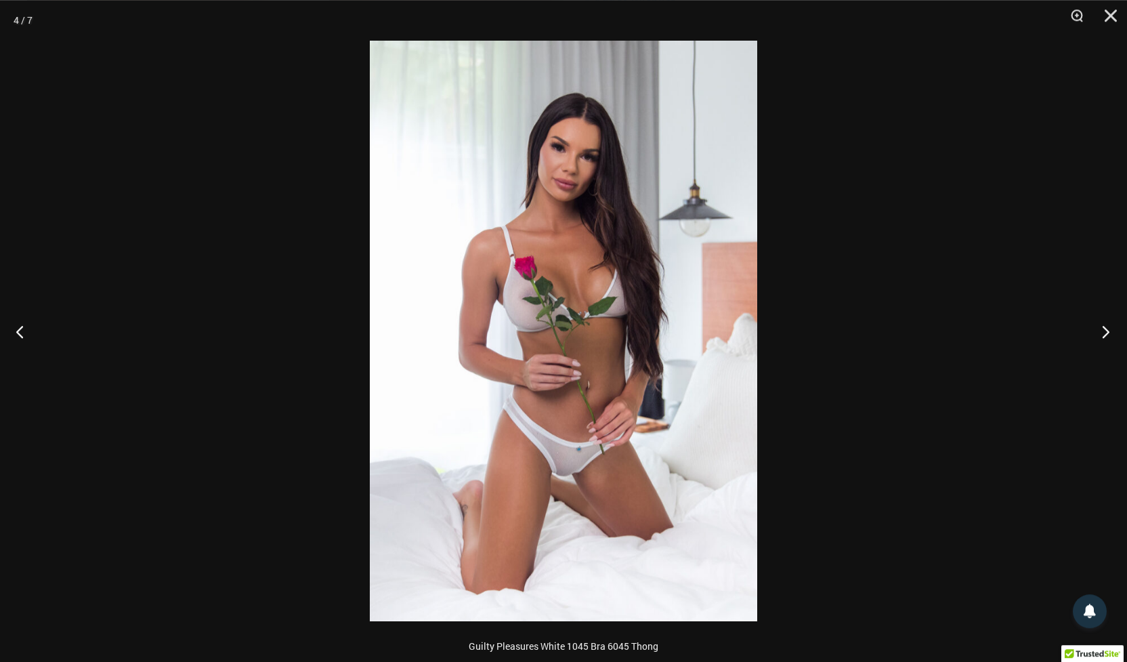
click at [1099, 329] on button "Next" at bounding box center [1101, 331] width 51 height 68
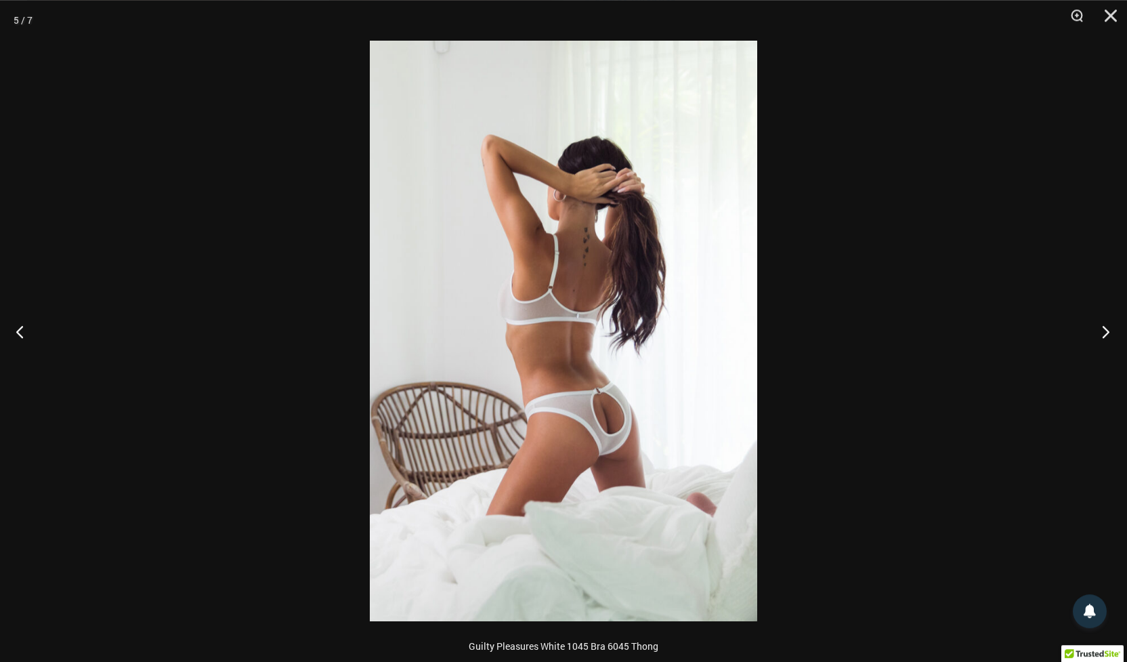
click at [1099, 329] on button "Next" at bounding box center [1101, 331] width 51 height 68
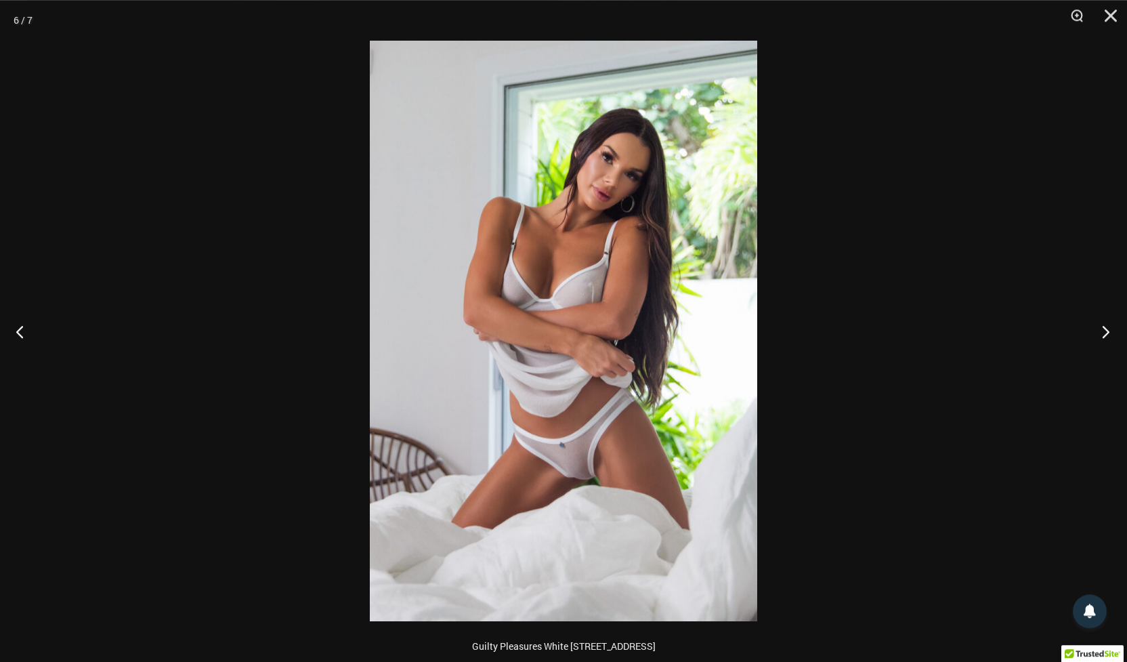
click at [1099, 329] on button "Next" at bounding box center [1101, 331] width 51 height 68
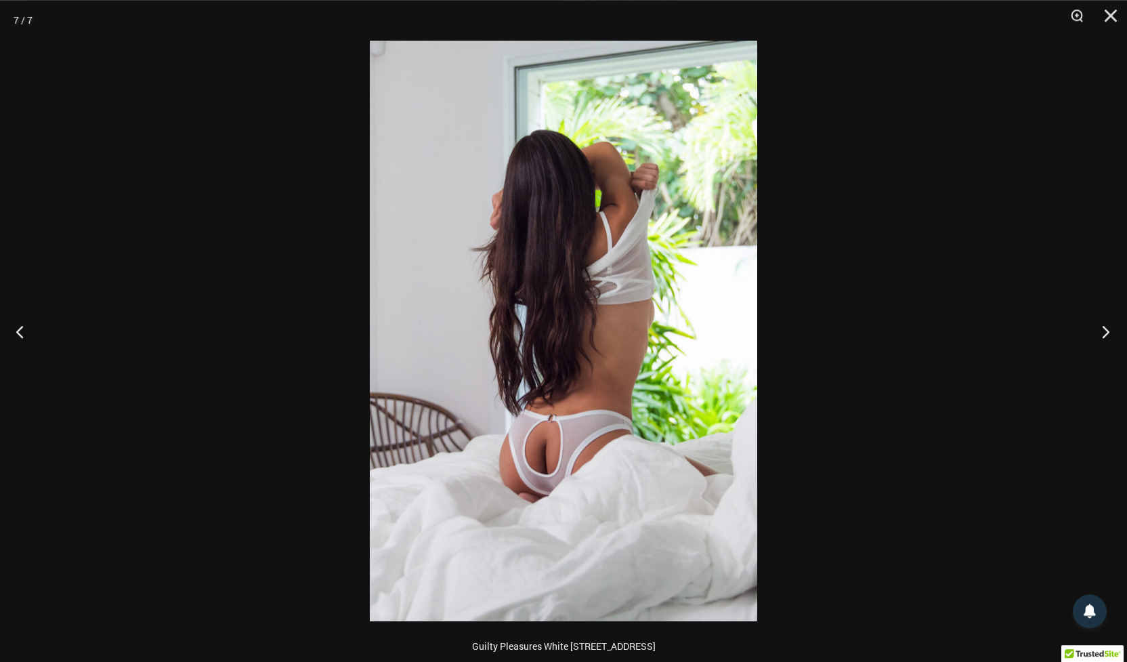
click at [1099, 329] on button "Next" at bounding box center [1101, 331] width 51 height 68
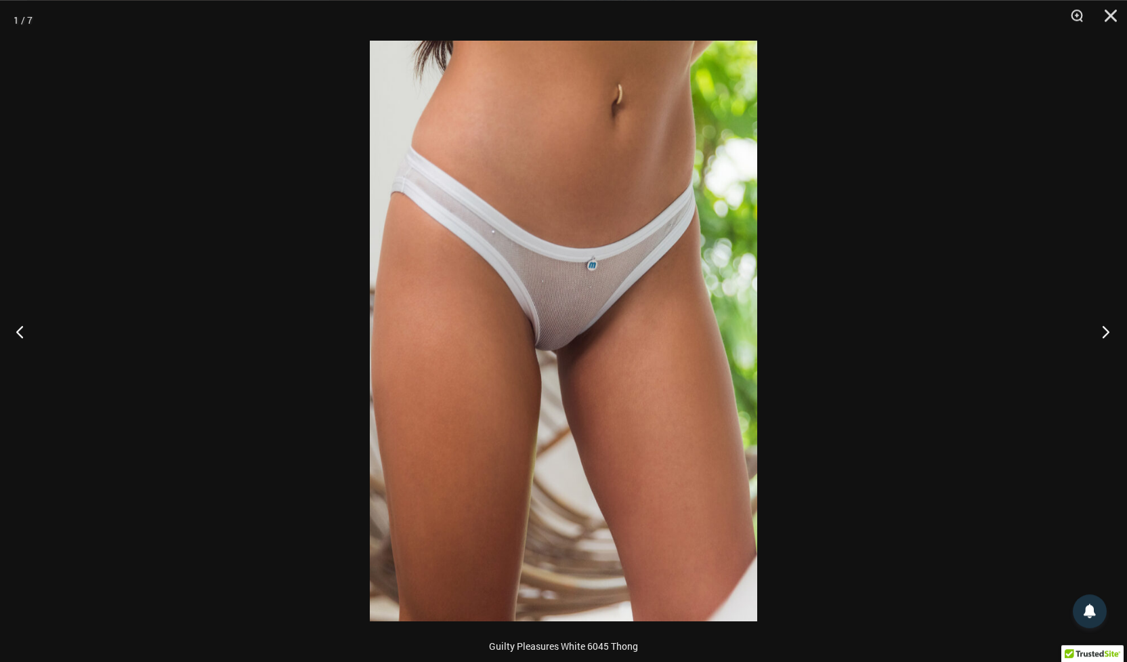
click at [1099, 329] on button "Next" at bounding box center [1101, 331] width 51 height 68
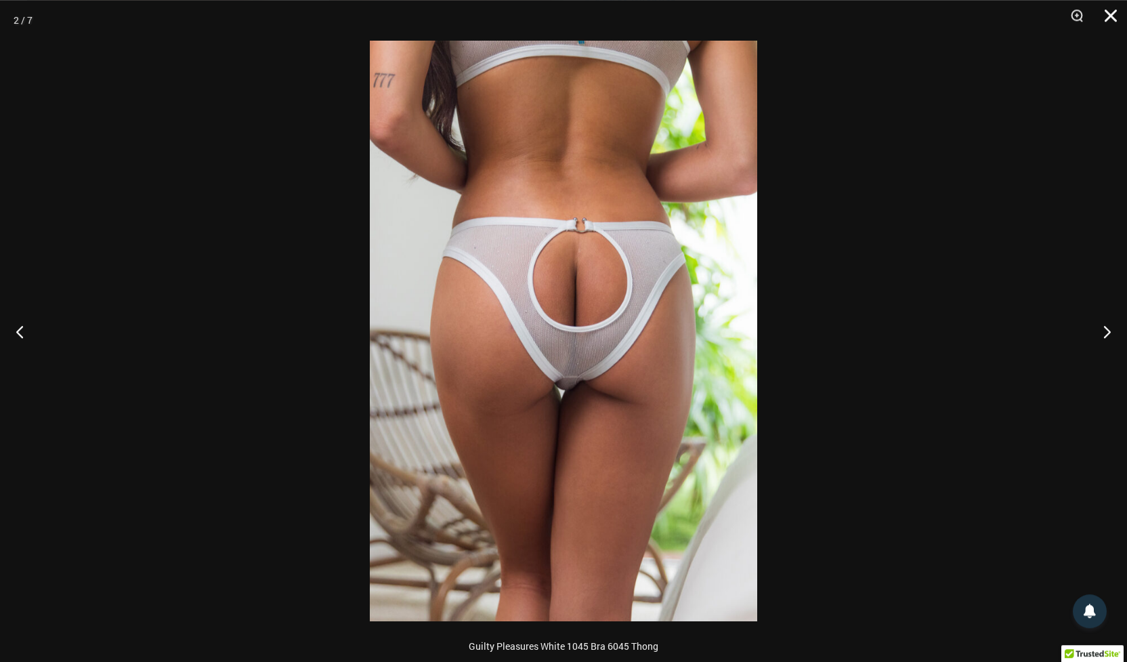
click at [1116, 15] on button "Close" at bounding box center [1106, 20] width 34 height 41
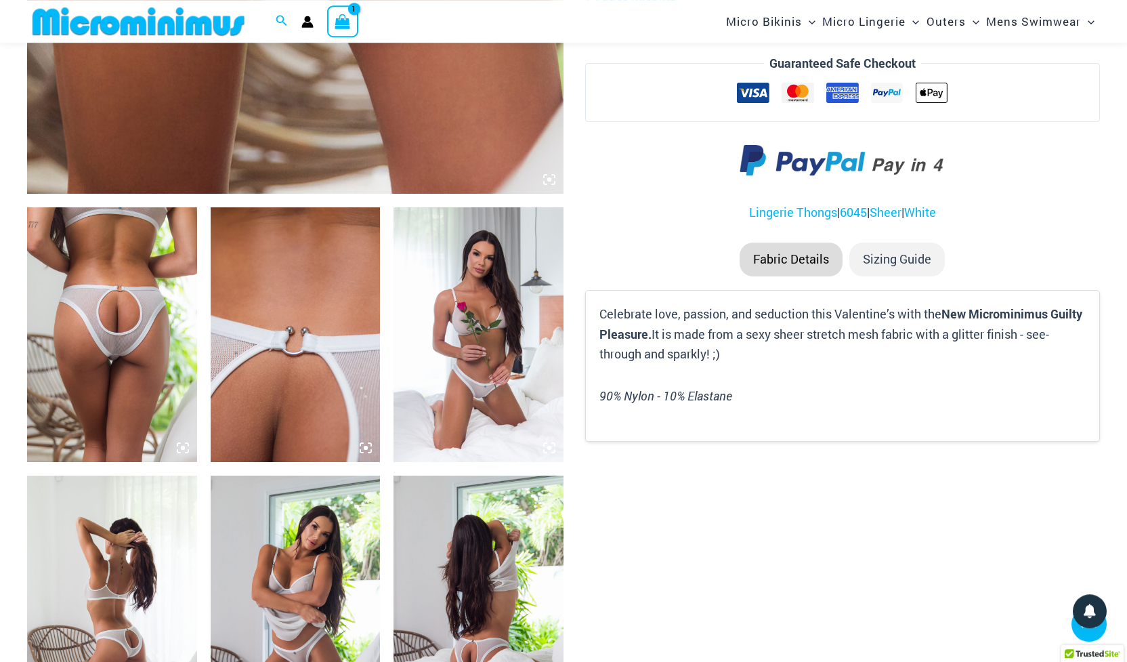
scroll to position [1329, 0]
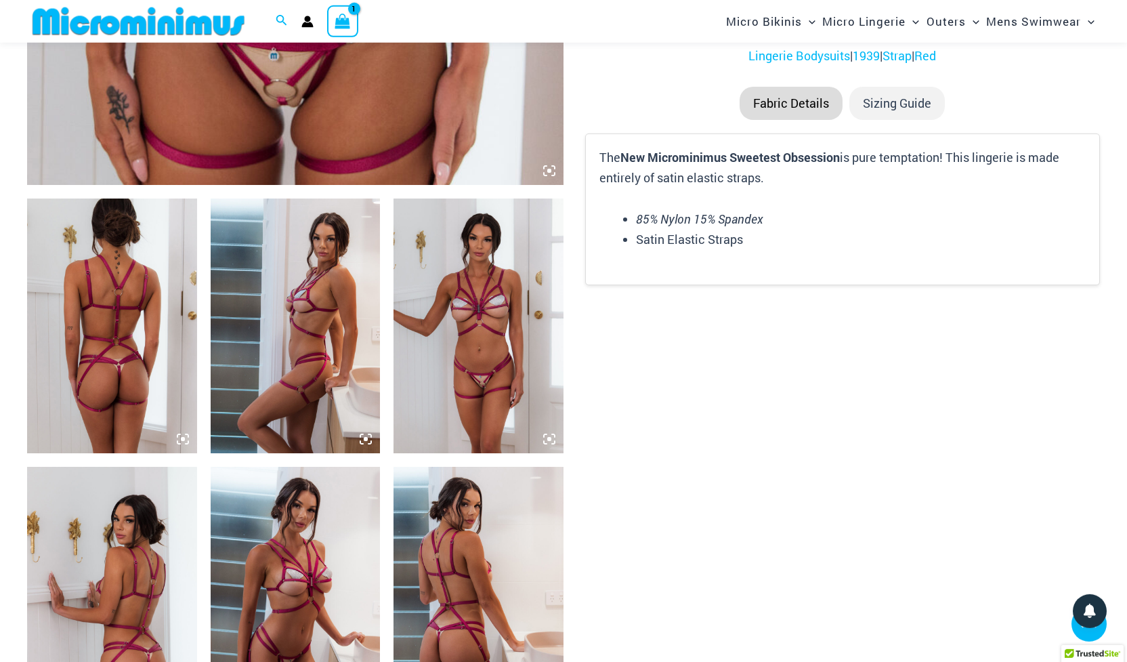
scroll to position [736, 0]
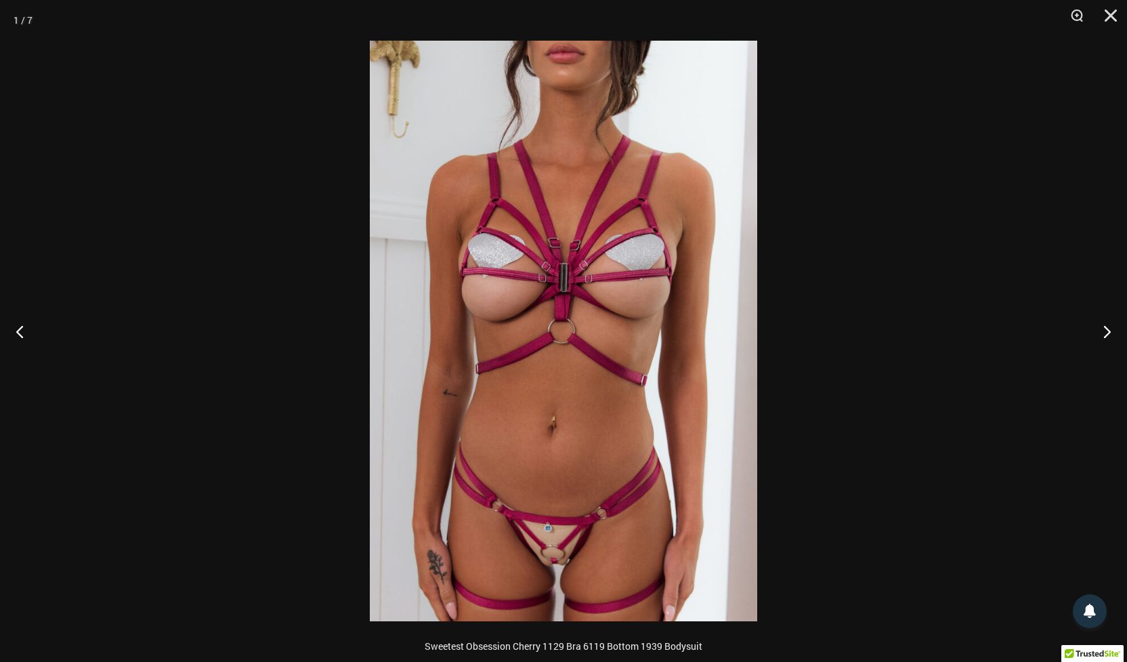
click at [528, 531] on img at bounding box center [563, 331] width 387 height 581
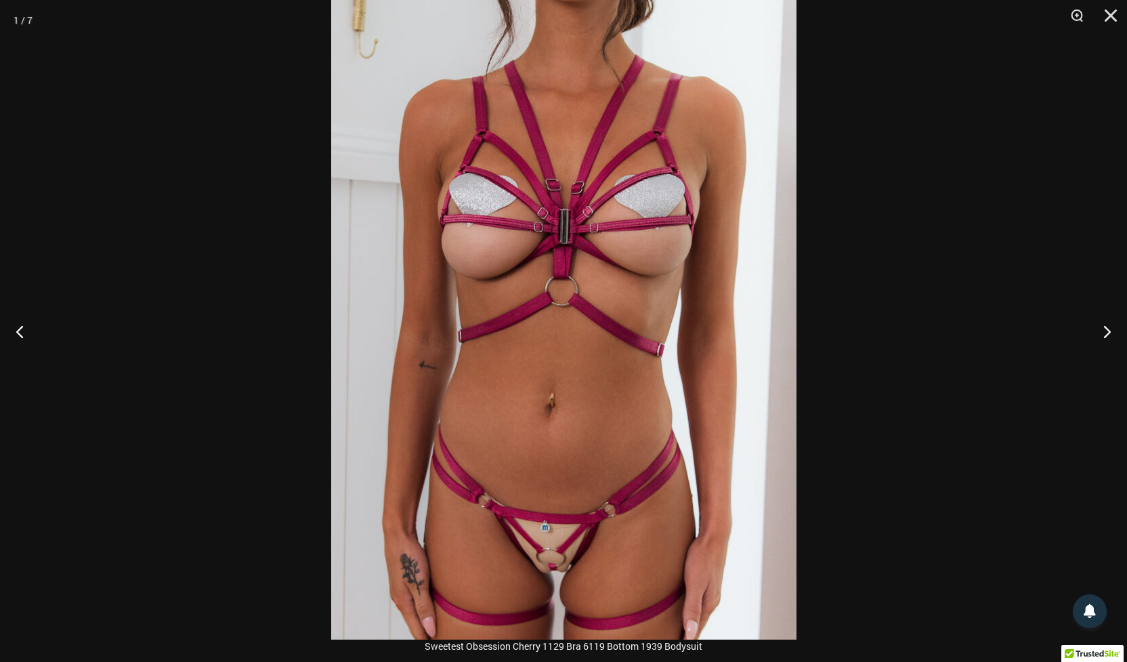
click at [552, 559] on img at bounding box center [563, 291] width 465 height 698
